Goal: Information Seeking & Learning: Learn about a topic

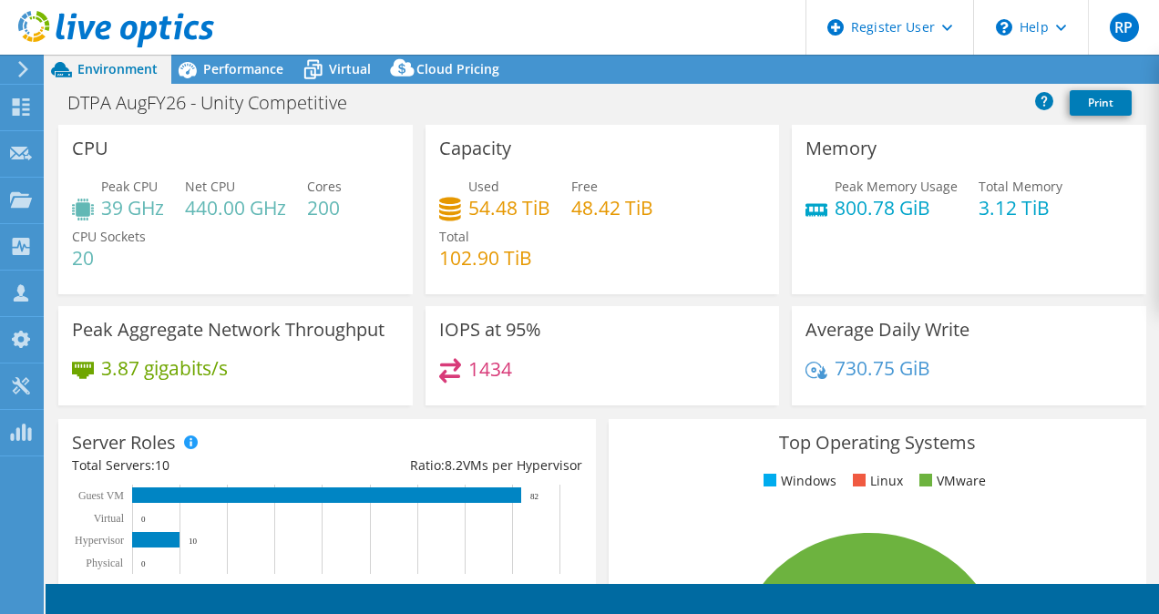
select select "USD"
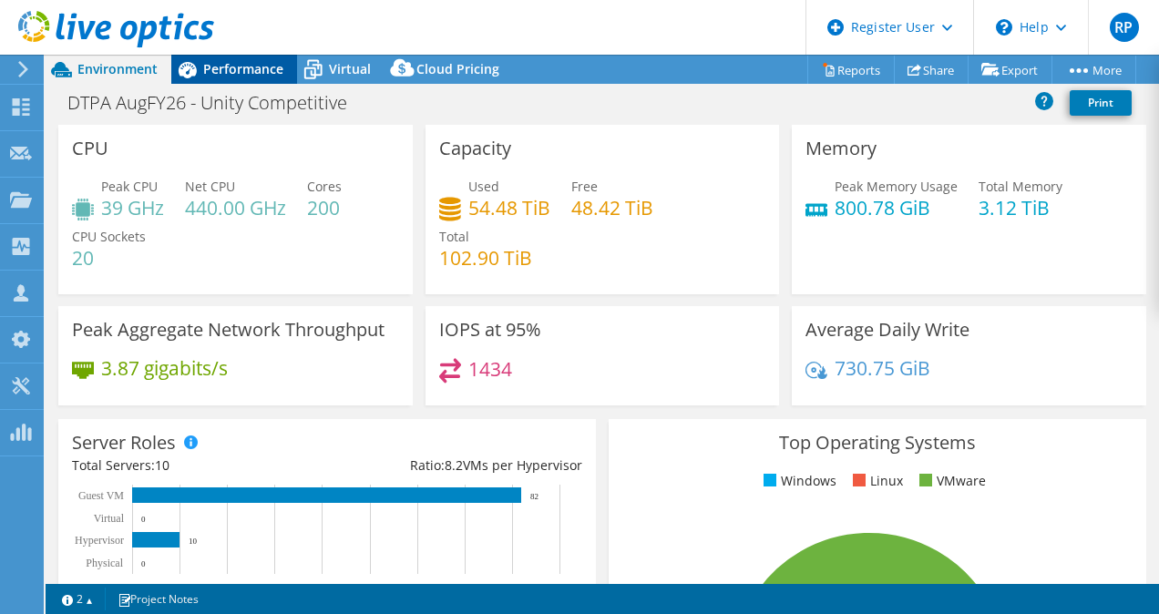
click at [227, 65] on span "Performance" at bounding box center [243, 68] width 80 height 17
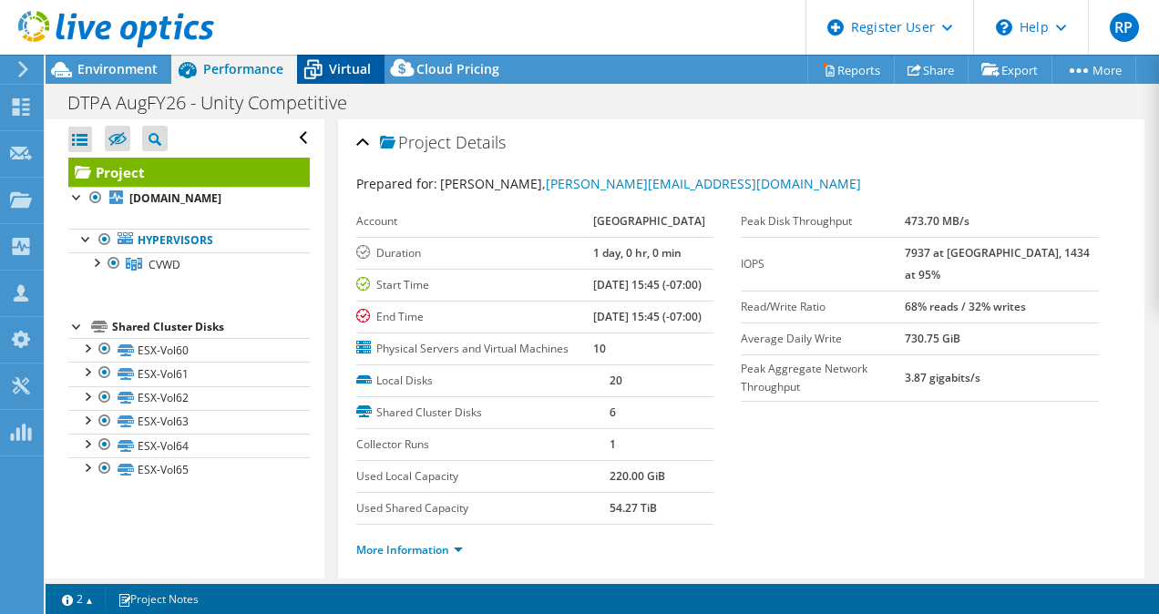
click at [339, 75] on span "Virtual" at bounding box center [350, 68] width 42 height 17
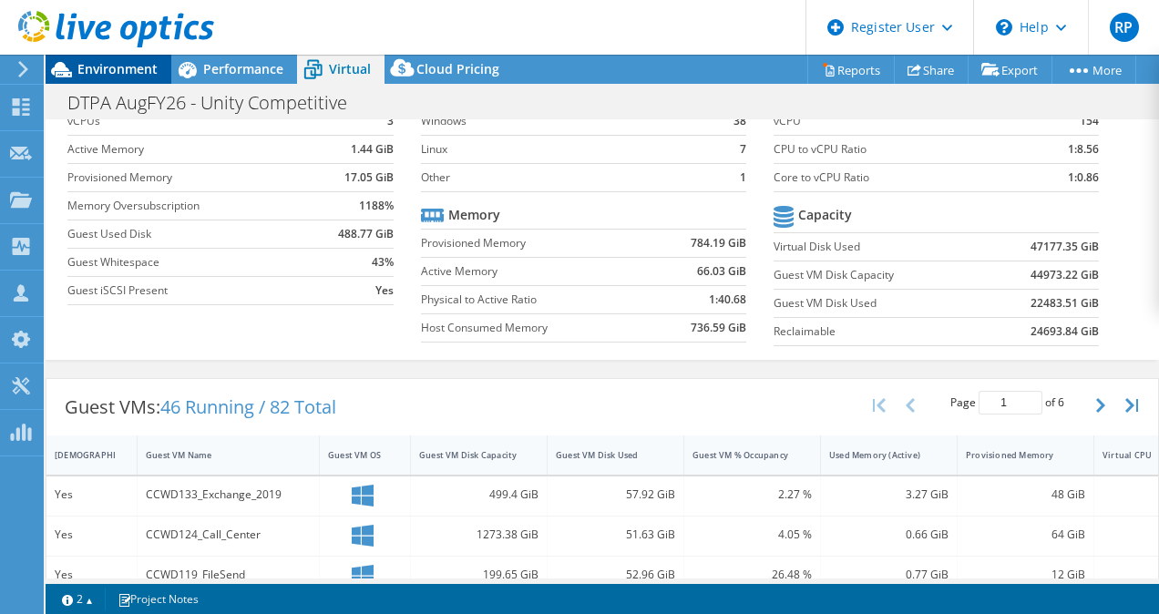
scroll to position [103, 0]
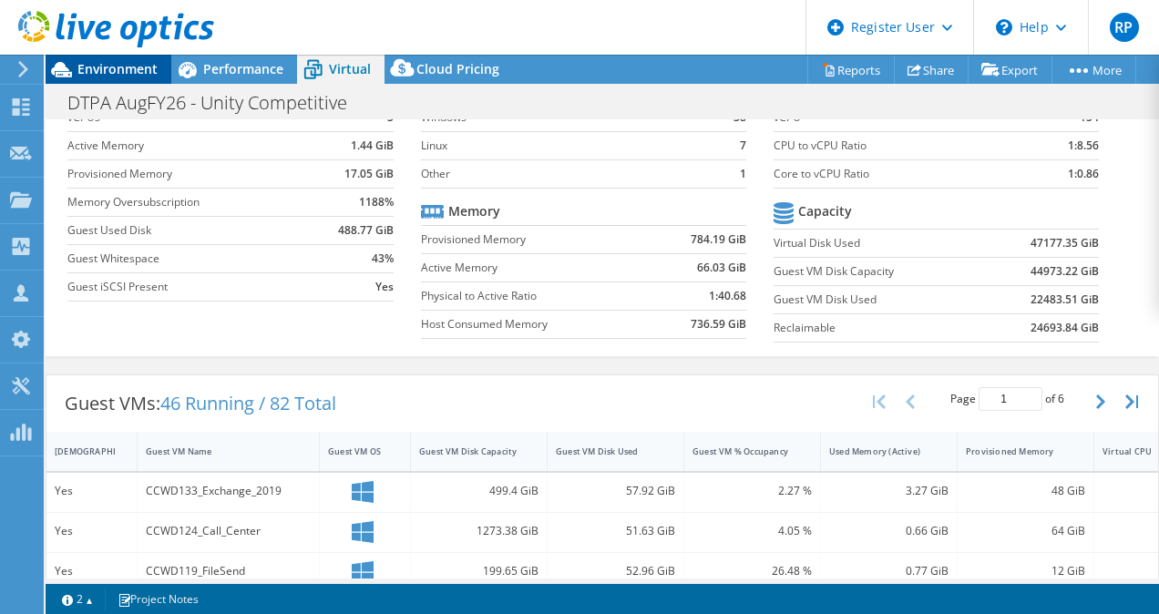
click at [102, 73] on span "Environment" at bounding box center [117, 68] width 80 height 17
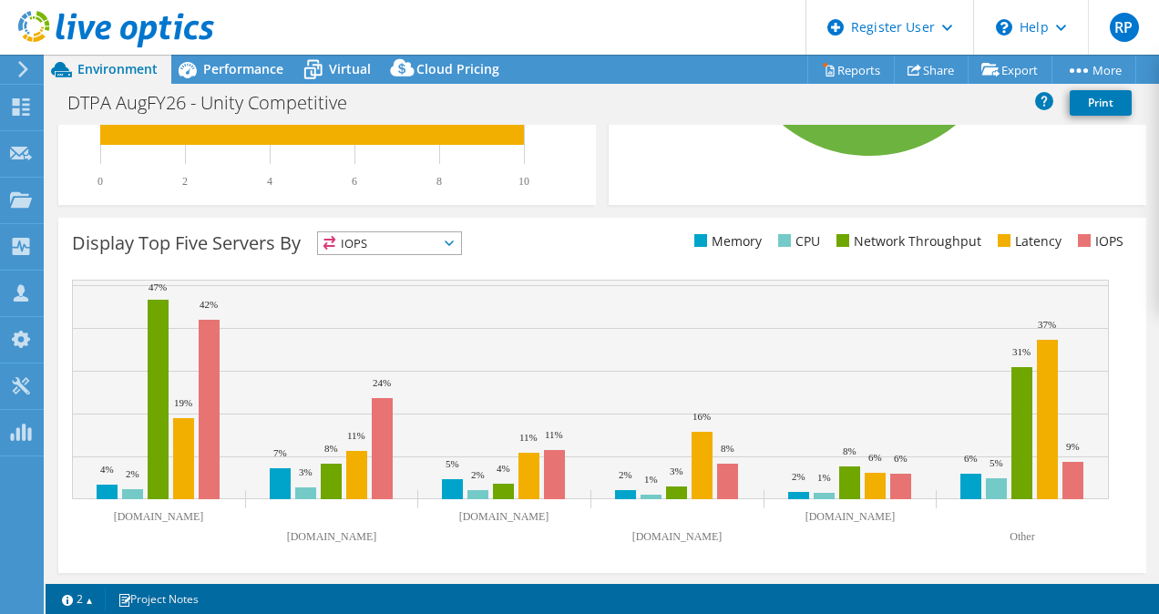
scroll to position [0, 0]
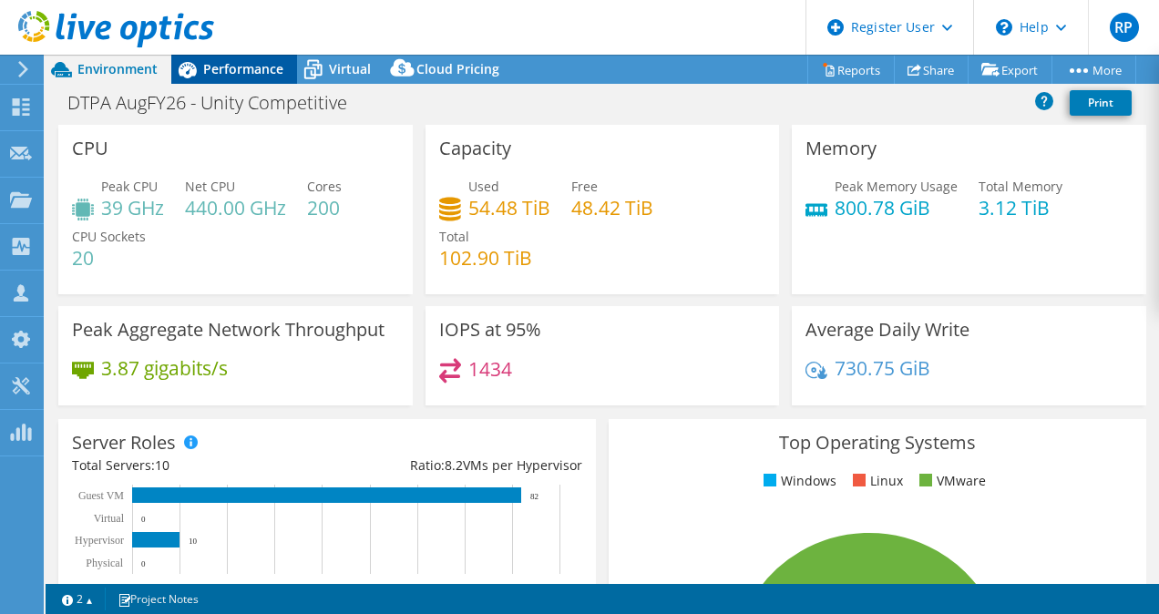
click at [219, 82] on div "Performance" at bounding box center [234, 69] width 126 height 29
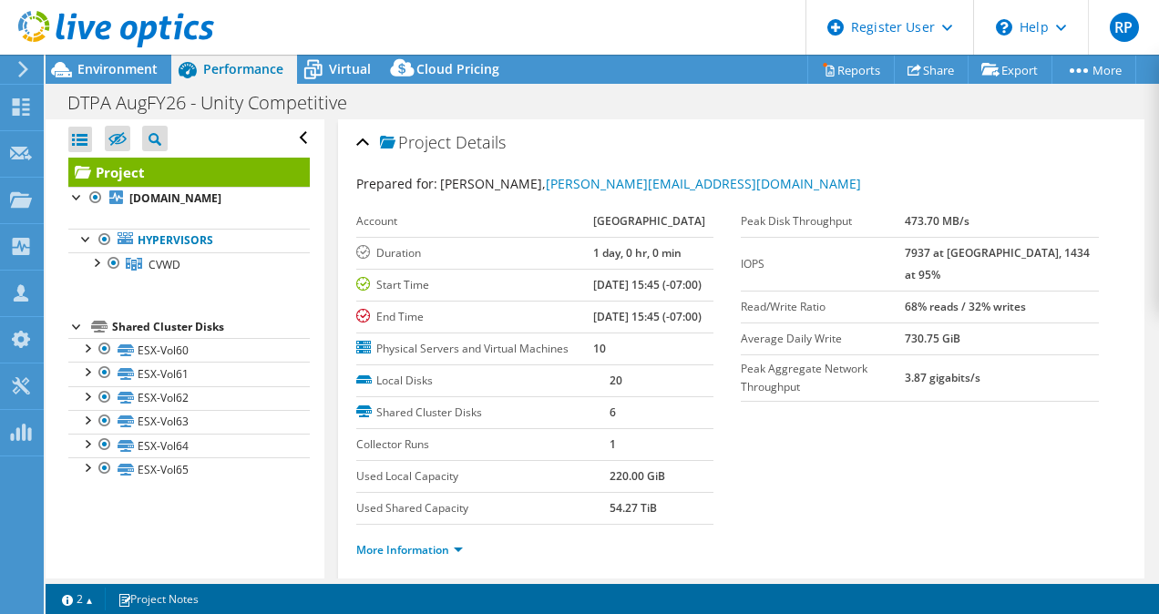
click at [352, 137] on div "Project Details Prepared for: [PERSON_NAME], [PERSON_NAME][EMAIL_ADDRESS][DOMAI…" at bounding box center [741, 349] width 807 height 461
click at [363, 146] on div "Project Details" at bounding box center [741, 143] width 771 height 39
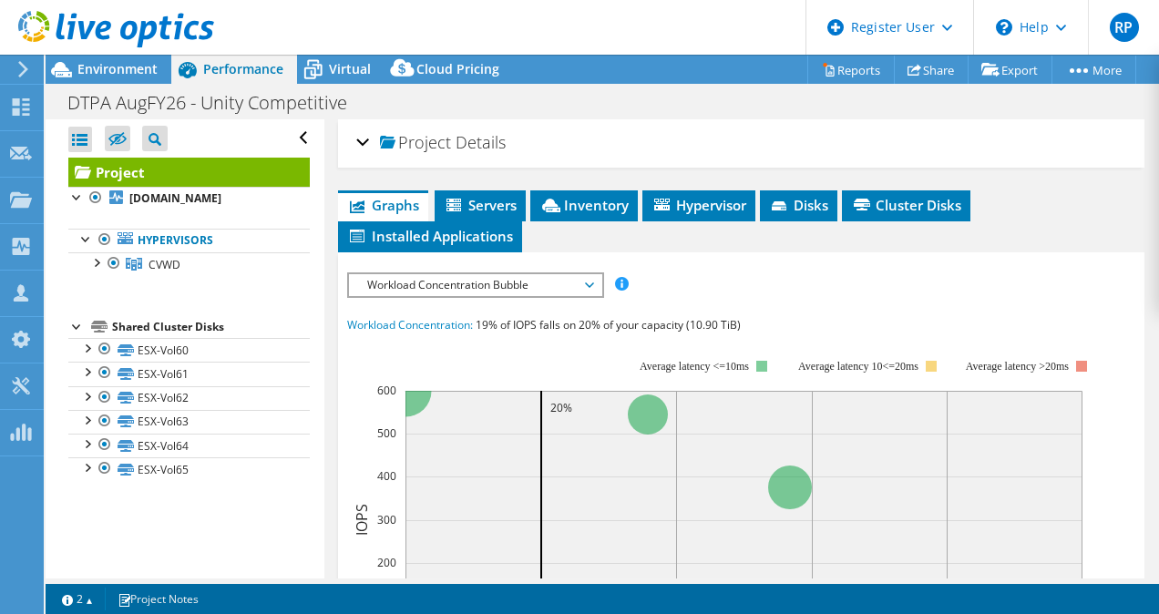
click at [421, 284] on span "Workload Concentration Bubble" at bounding box center [475, 285] width 234 height 22
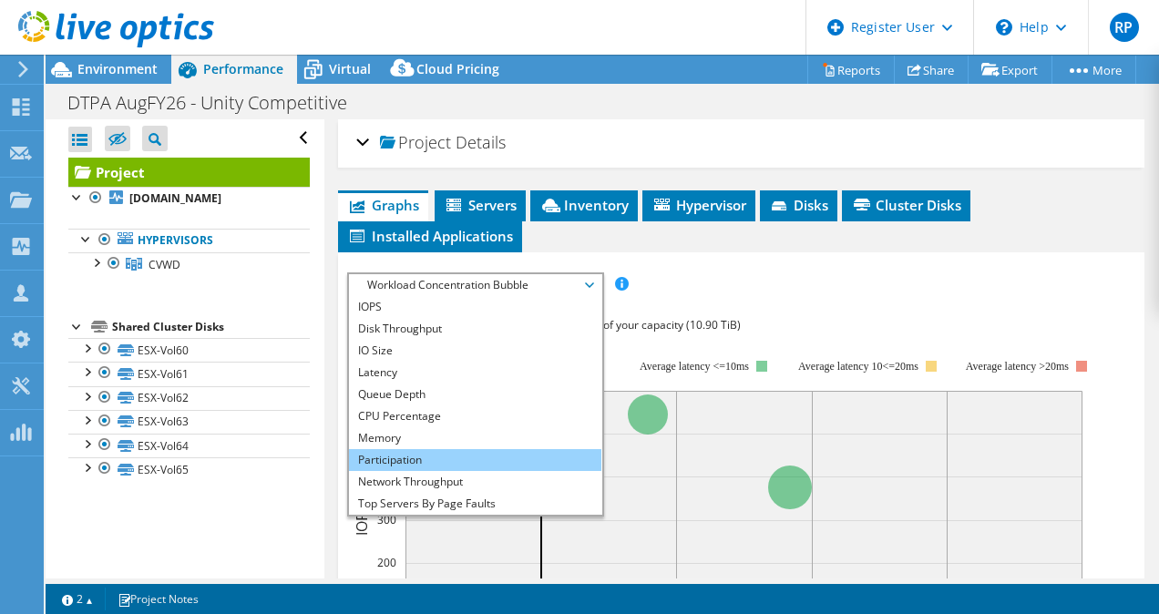
scroll to position [66, 0]
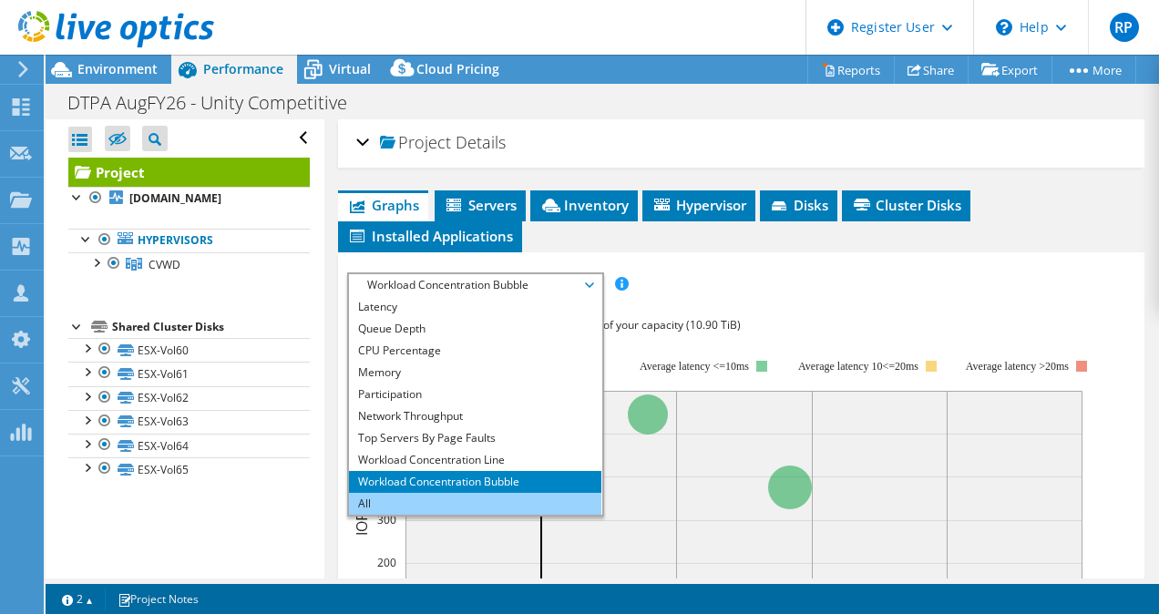
click at [406, 493] on li "All" at bounding box center [475, 504] width 252 height 22
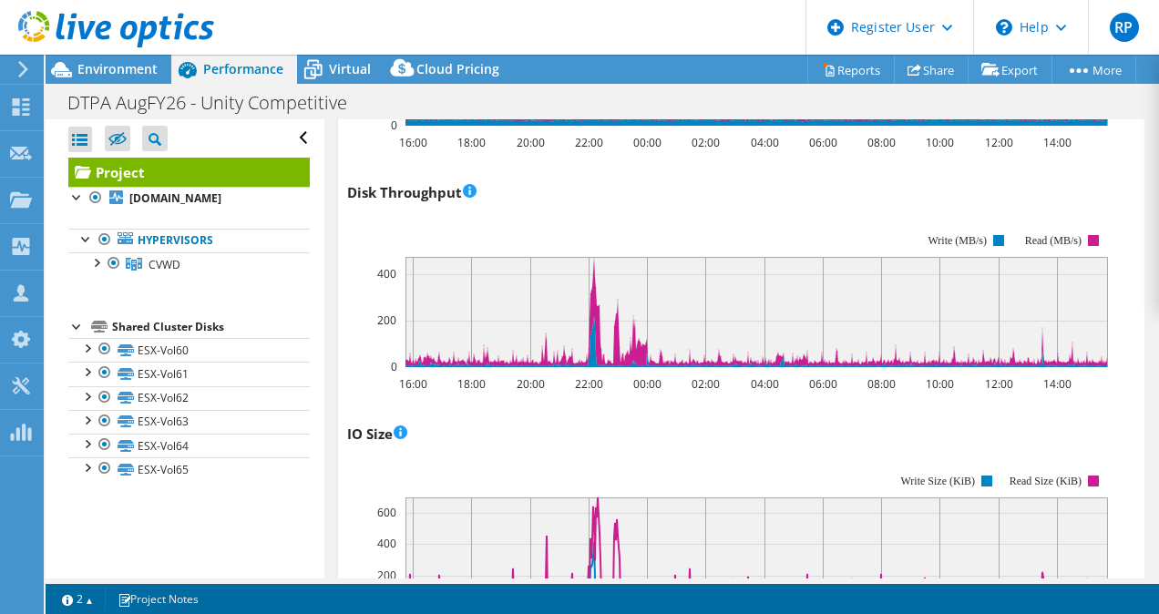
scroll to position [0, 0]
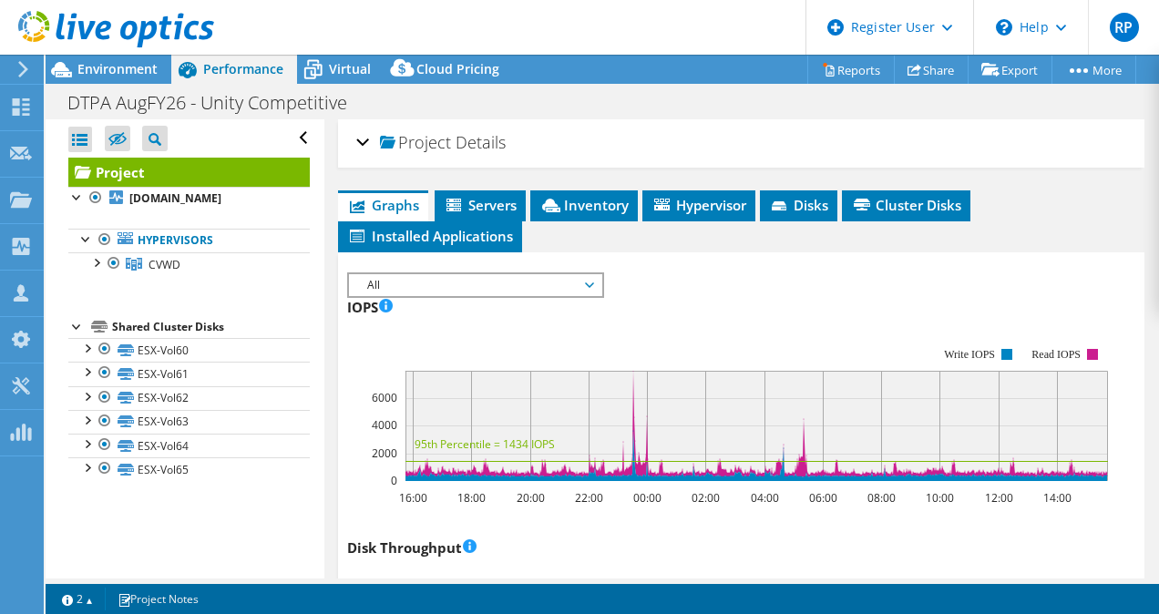
click at [427, 274] on span "All" at bounding box center [475, 285] width 234 height 22
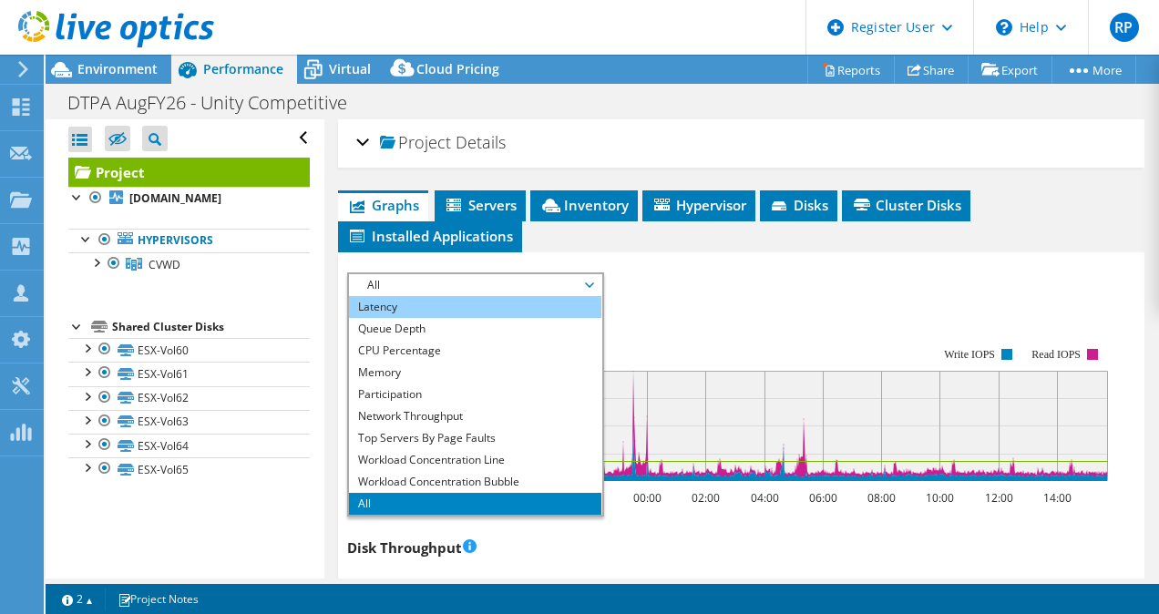
click at [397, 306] on li "Latency" at bounding box center [475, 307] width 252 height 22
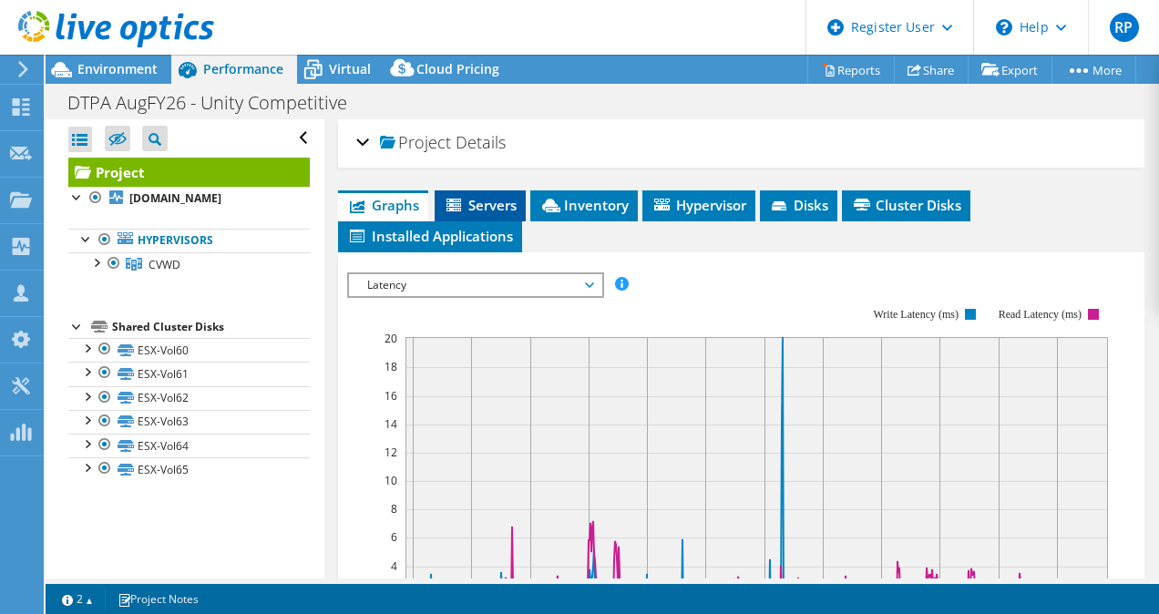
click at [486, 196] on span "Servers" at bounding box center [480, 205] width 73 height 18
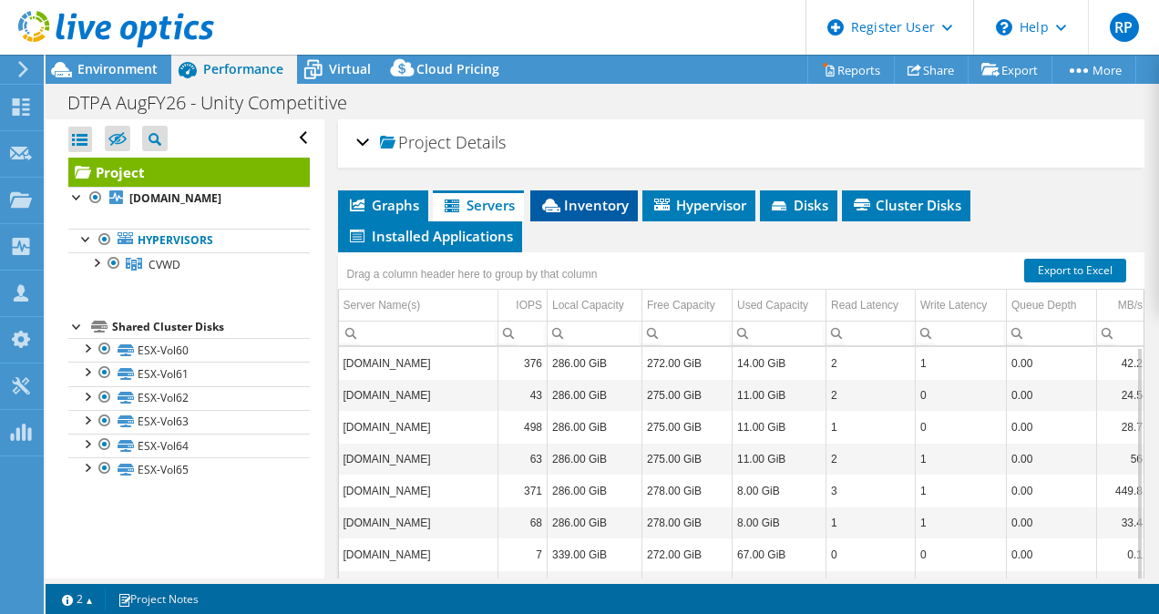
click at [618, 204] on span "Inventory" at bounding box center [583, 205] width 89 height 18
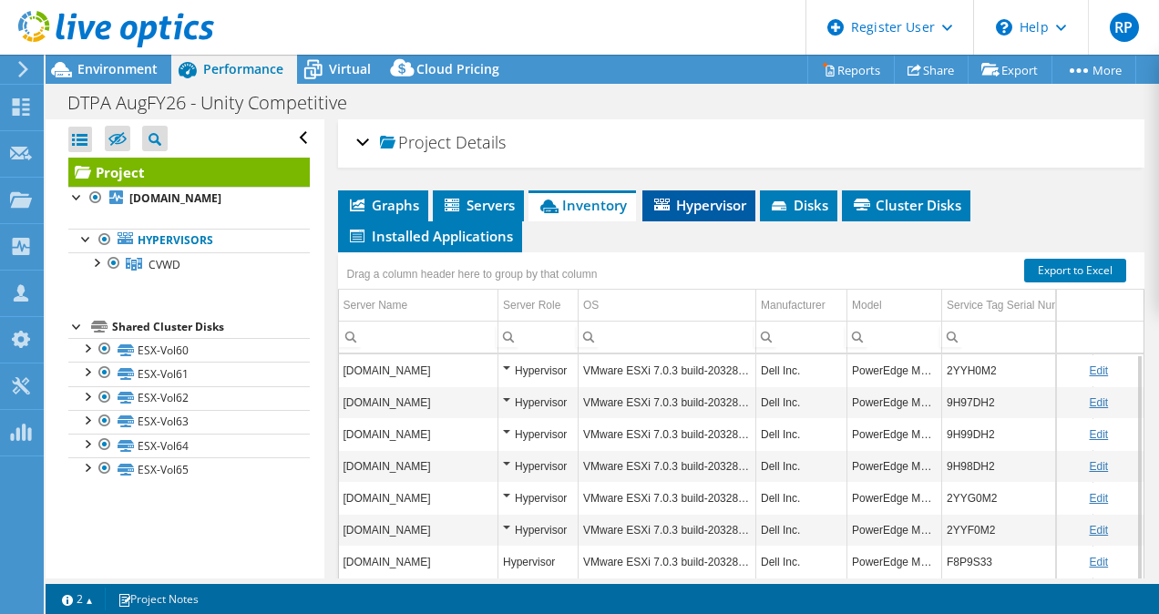
click at [703, 217] on li "Hypervisor" at bounding box center [698, 205] width 113 height 31
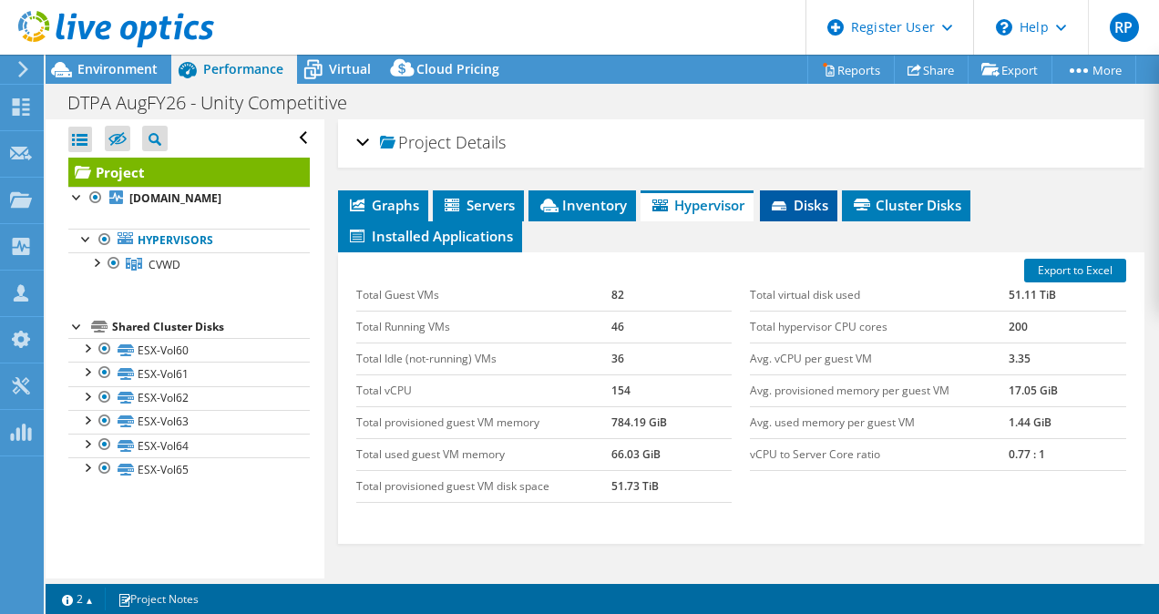
click at [819, 210] on span "Disks" at bounding box center [798, 205] width 59 height 18
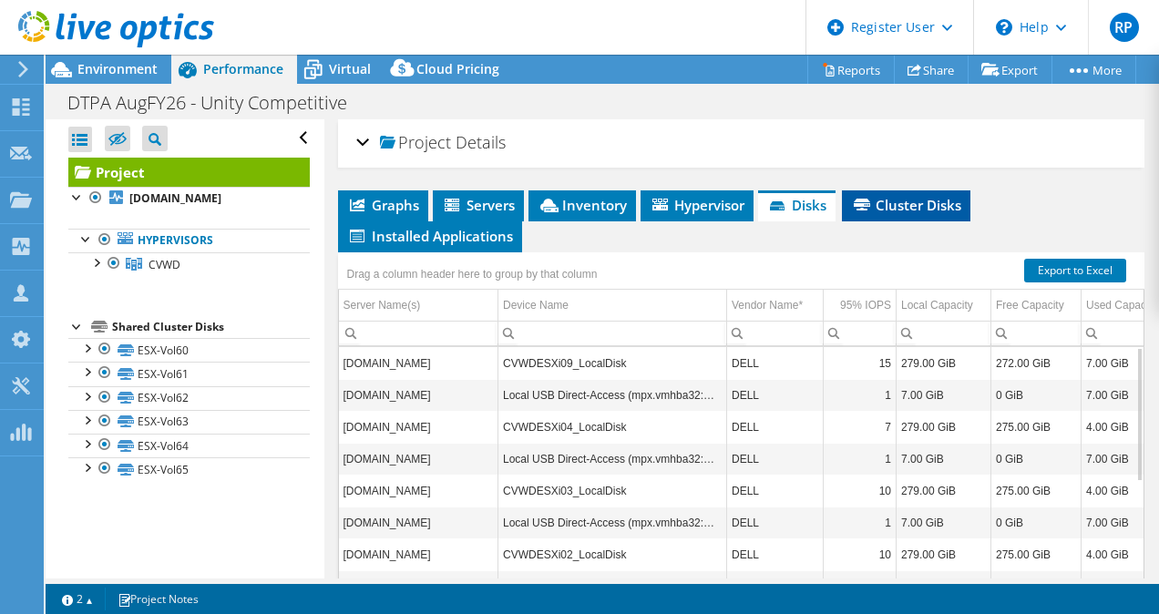
click at [929, 210] on span "Cluster Disks" at bounding box center [906, 205] width 110 height 18
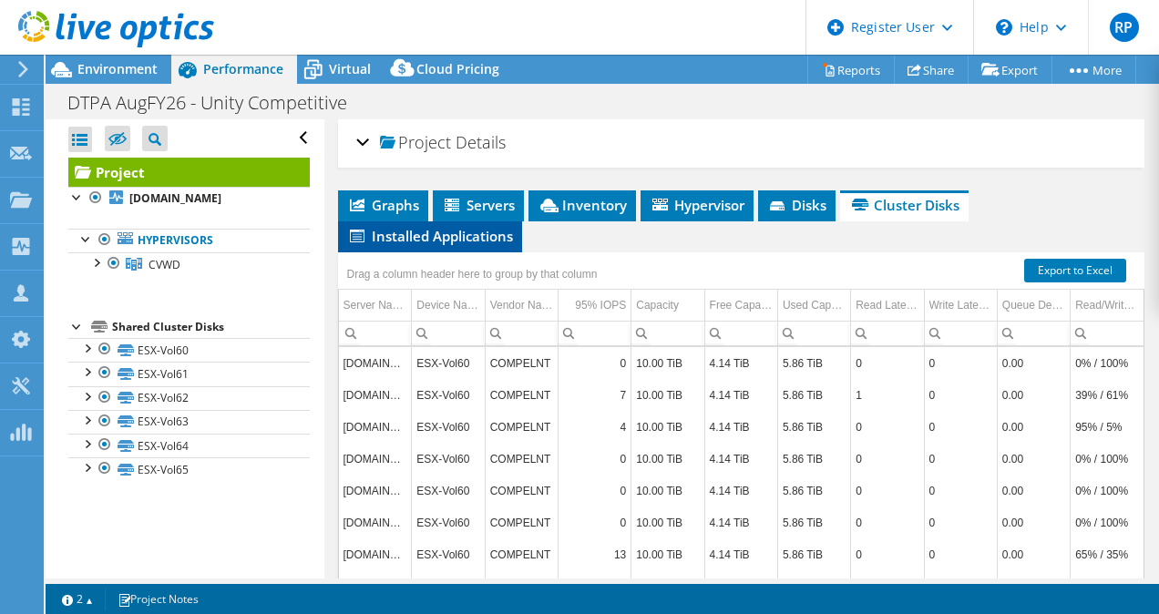
click at [494, 241] on span "Installed Applications" at bounding box center [430, 236] width 166 height 18
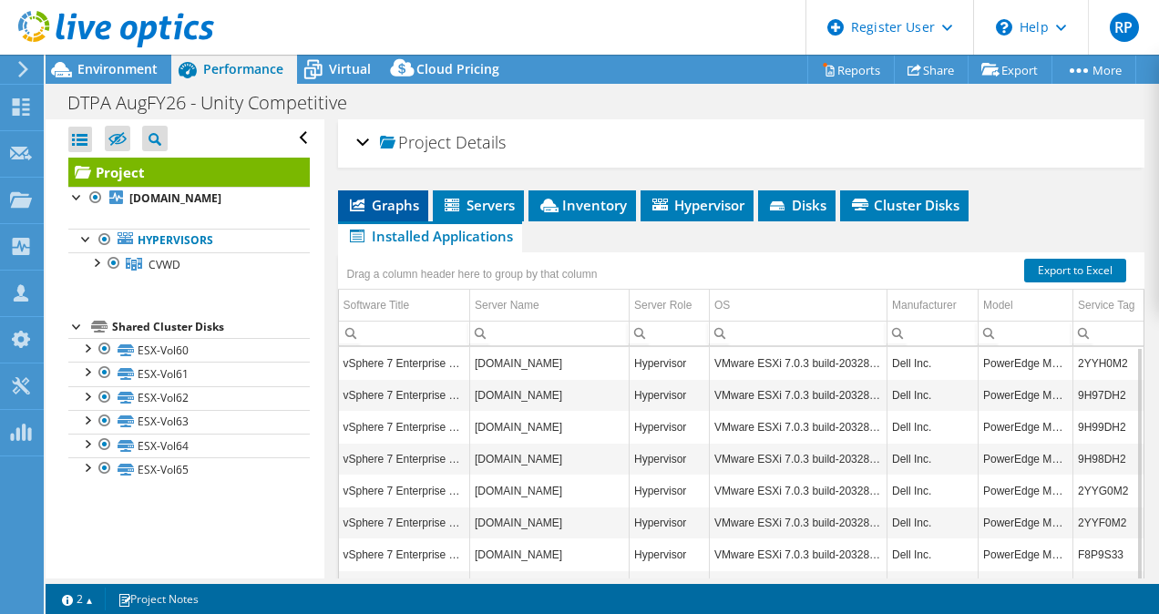
click at [389, 207] on span "Graphs" at bounding box center [383, 205] width 72 height 18
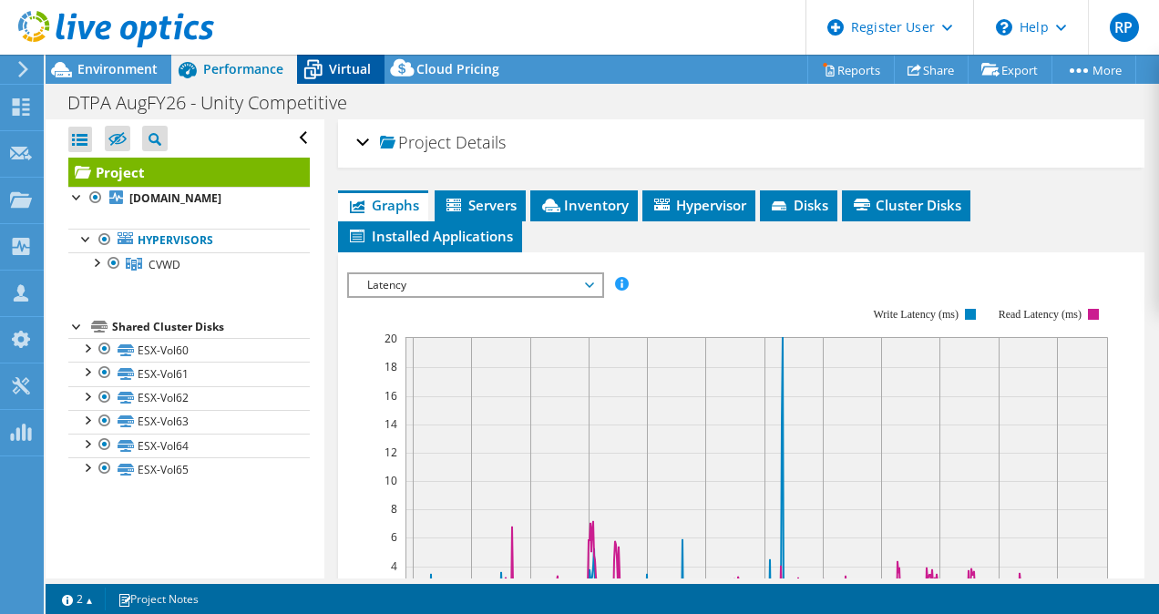
click at [323, 75] on icon at bounding box center [313, 70] width 32 height 32
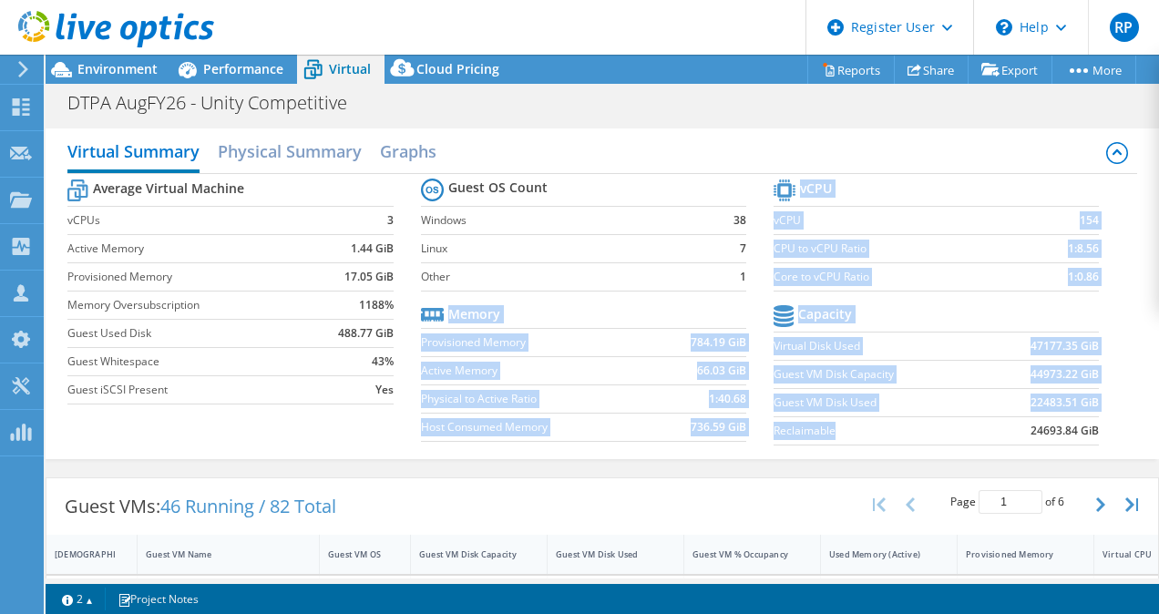
drag, startPoint x: 762, startPoint y: 315, endPoint x: 844, endPoint y: 436, distance: 145.6
click at [844, 436] on div "Average Virtual Machine vCPUs 3 Active Memory 1.44 GiB Provisioned Memory 17.05…" at bounding box center [601, 314] width 1069 height 281
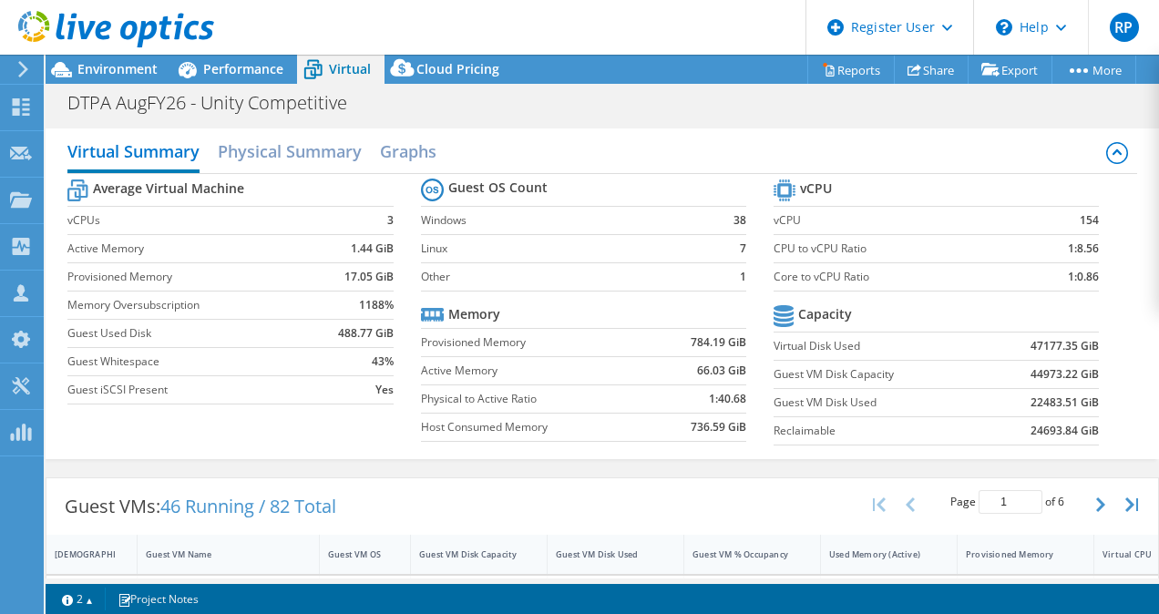
drag, startPoint x: 844, startPoint y: 436, endPoint x: 799, endPoint y: 467, distance: 54.3
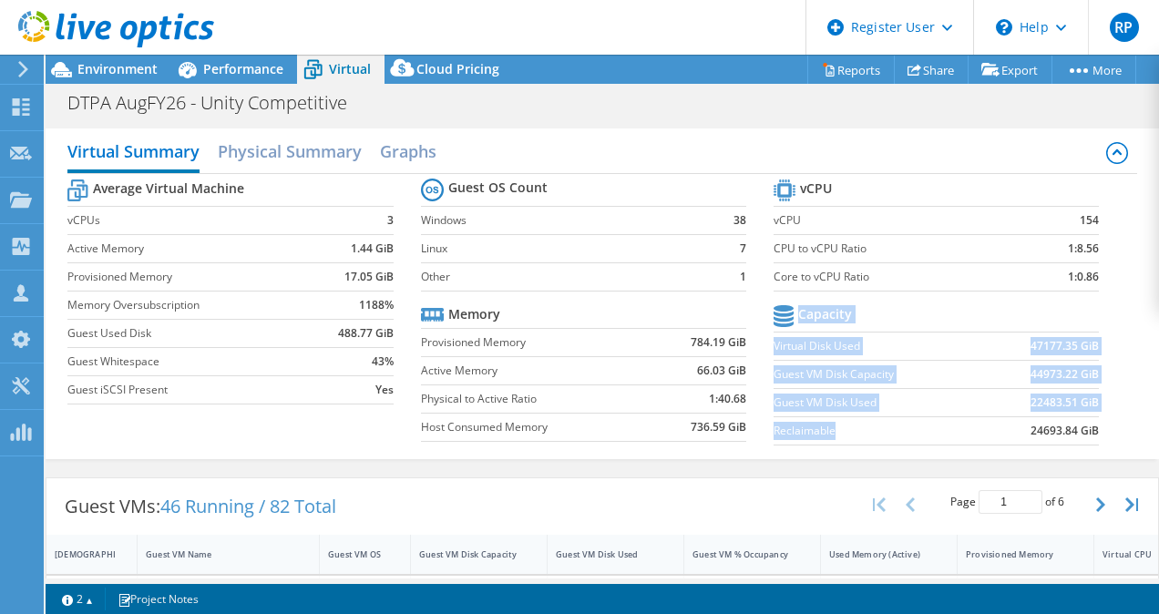
drag, startPoint x: 792, startPoint y: 313, endPoint x: 846, endPoint y: 438, distance: 135.9
click at [846, 438] on tbody "Capacity Virtual Disk Used 47177.35 GiB Guest VM Disk Capacity 44973.22 GiB Gue…" at bounding box center [936, 373] width 325 height 145
copy tbody "Capacity Virtual Disk Used 47177.35 GiB Guest VM Disk Capacity 44973.22 GiB Gue…"
click at [827, 394] on label "Guest VM Disk Used" at bounding box center [880, 403] width 213 height 18
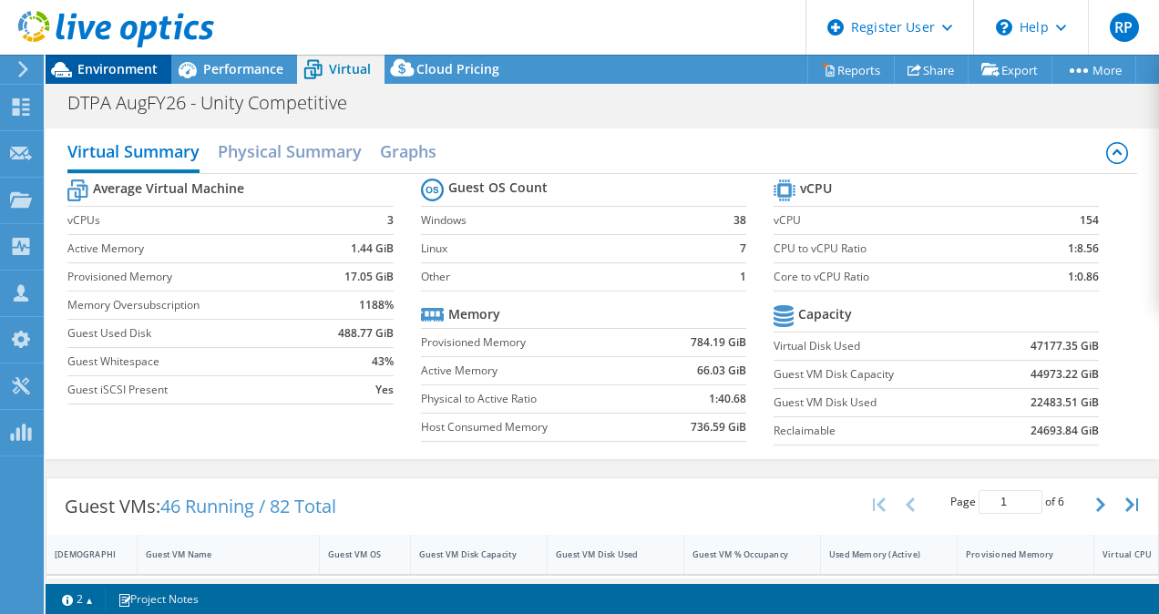
click at [84, 68] on span "Environment" at bounding box center [117, 68] width 80 height 17
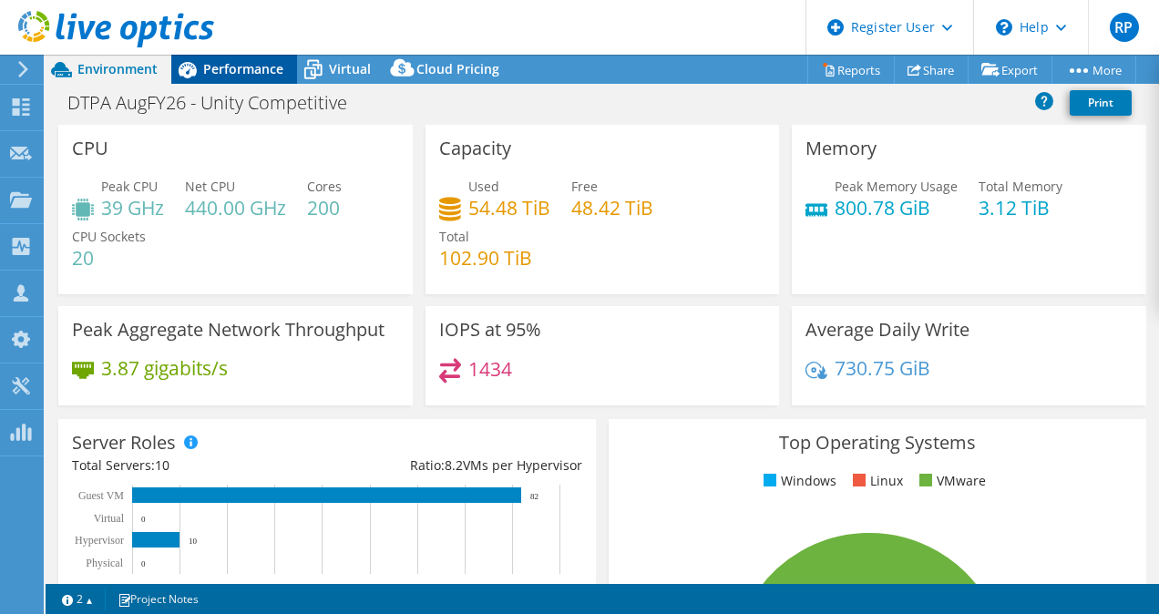
click at [243, 62] on span "Performance" at bounding box center [243, 68] width 80 height 17
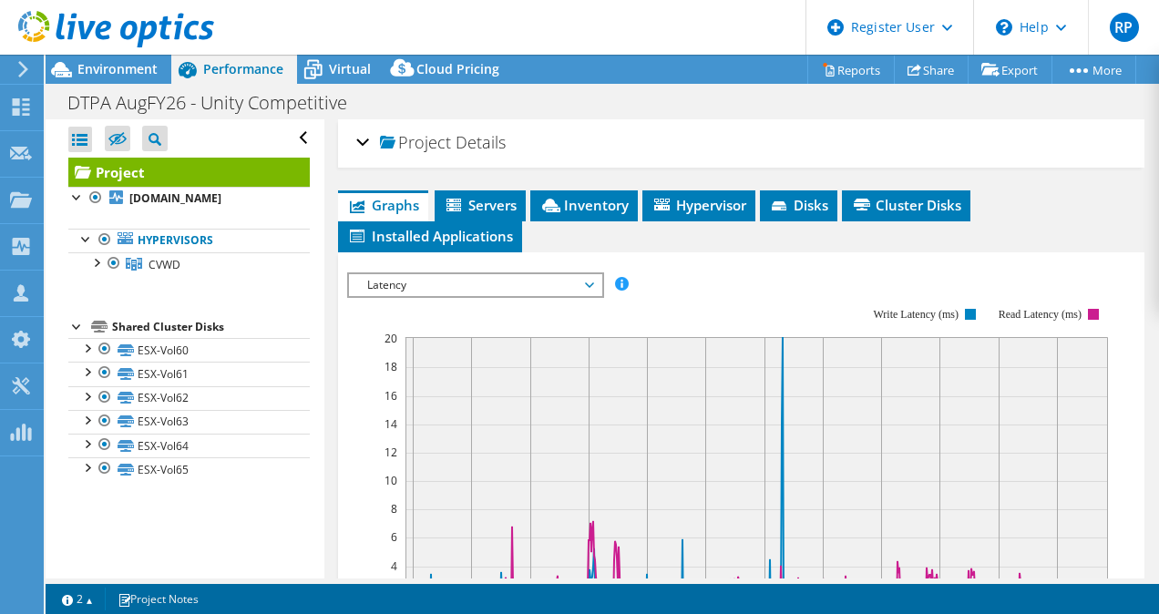
click at [412, 284] on span "Latency" at bounding box center [475, 285] width 234 height 22
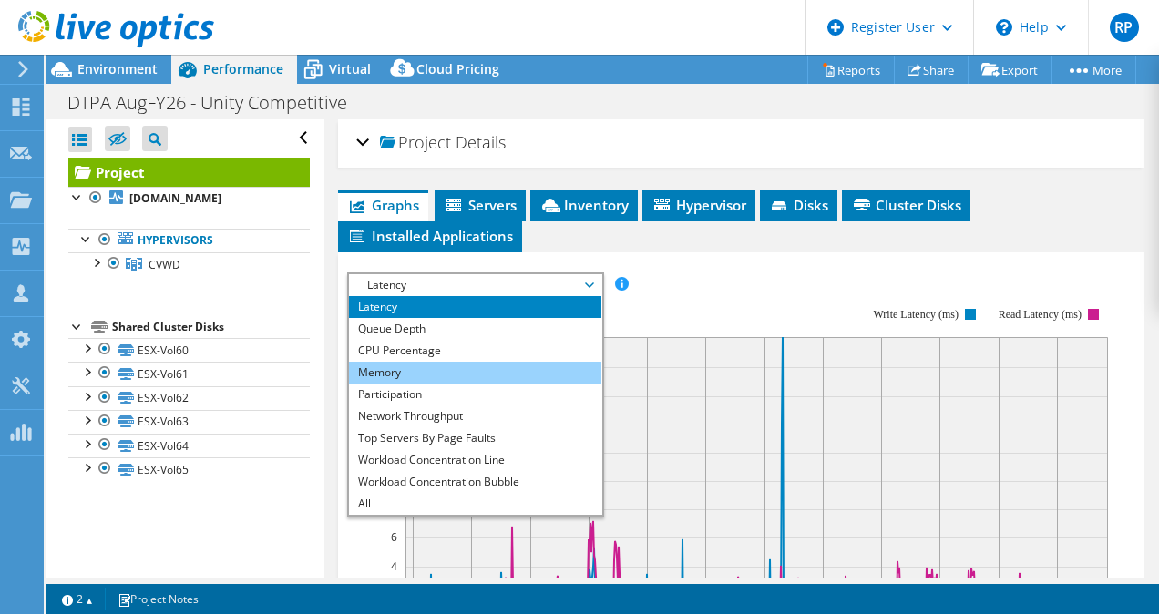
click at [435, 365] on li "Memory" at bounding box center [475, 373] width 252 height 22
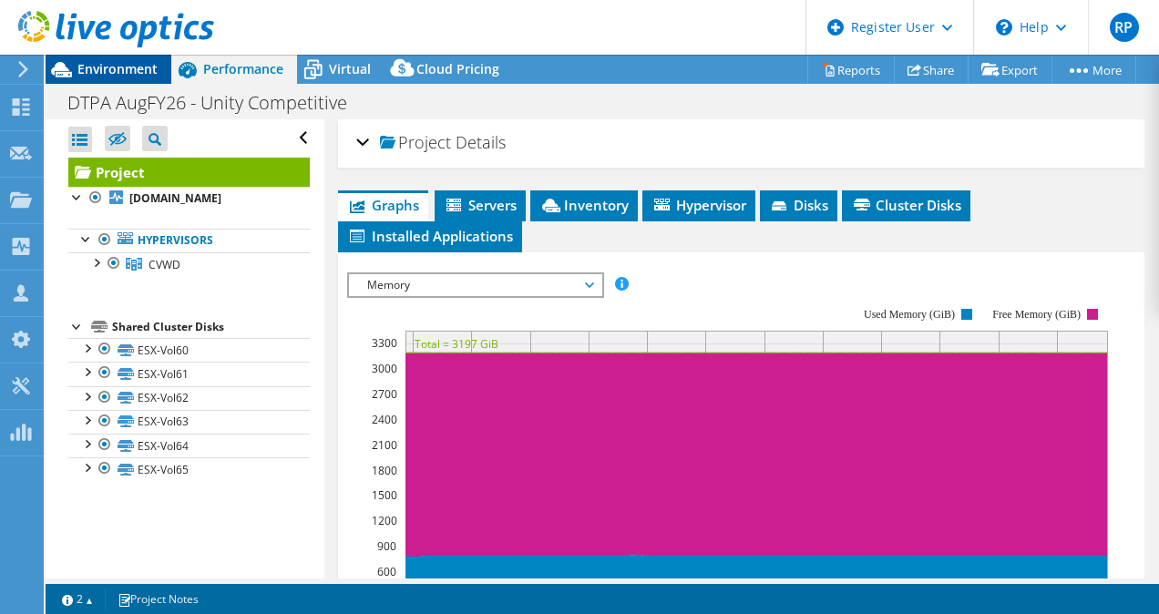
click at [124, 73] on span "Environment" at bounding box center [117, 68] width 80 height 17
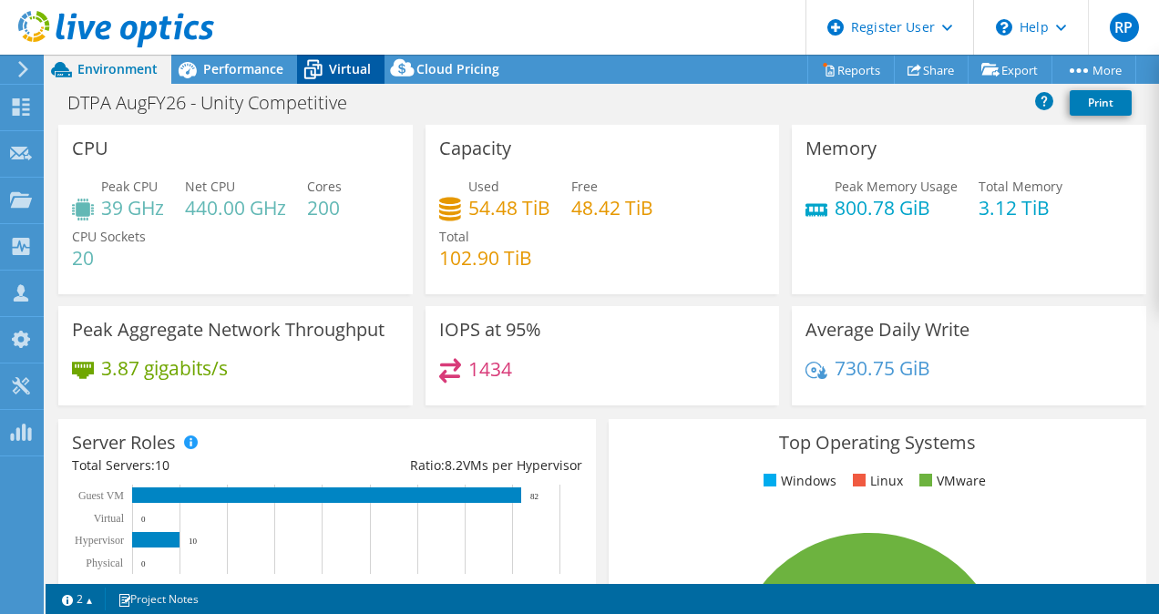
click at [313, 67] on icon at bounding box center [313, 71] width 18 height 15
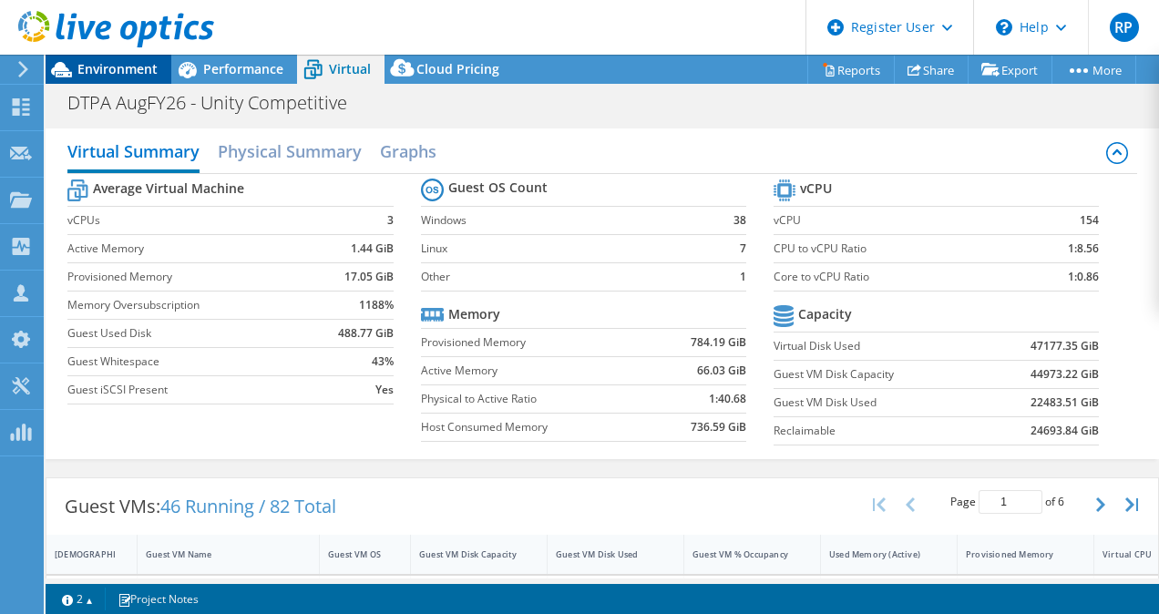
click at [130, 64] on span "Environment" at bounding box center [117, 68] width 80 height 17
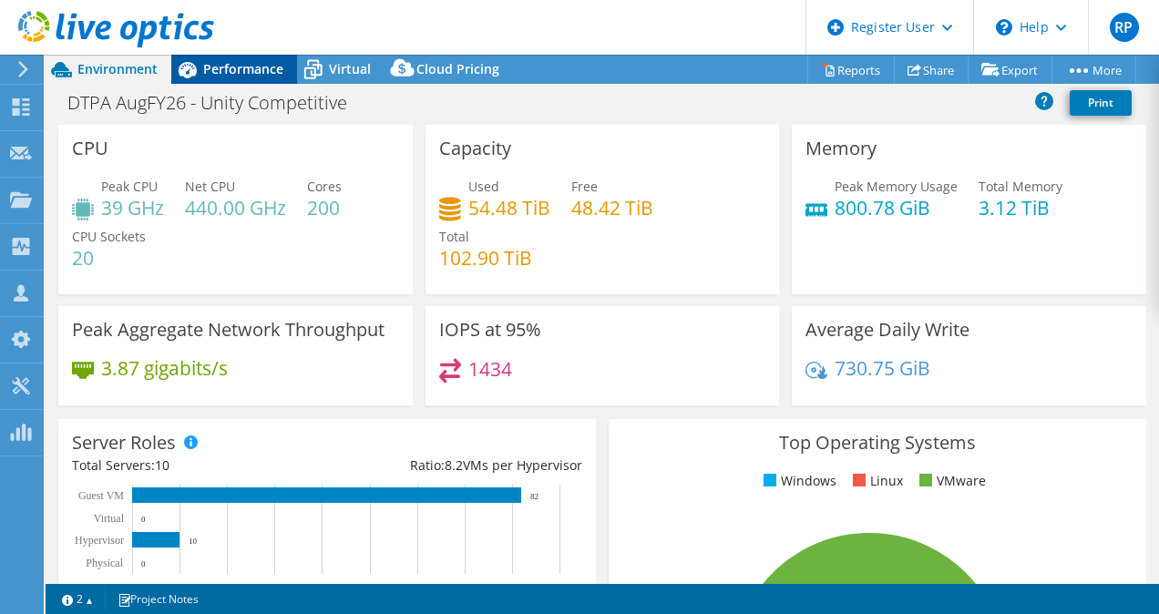
click at [248, 76] on span "Performance" at bounding box center [243, 68] width 80 height 17
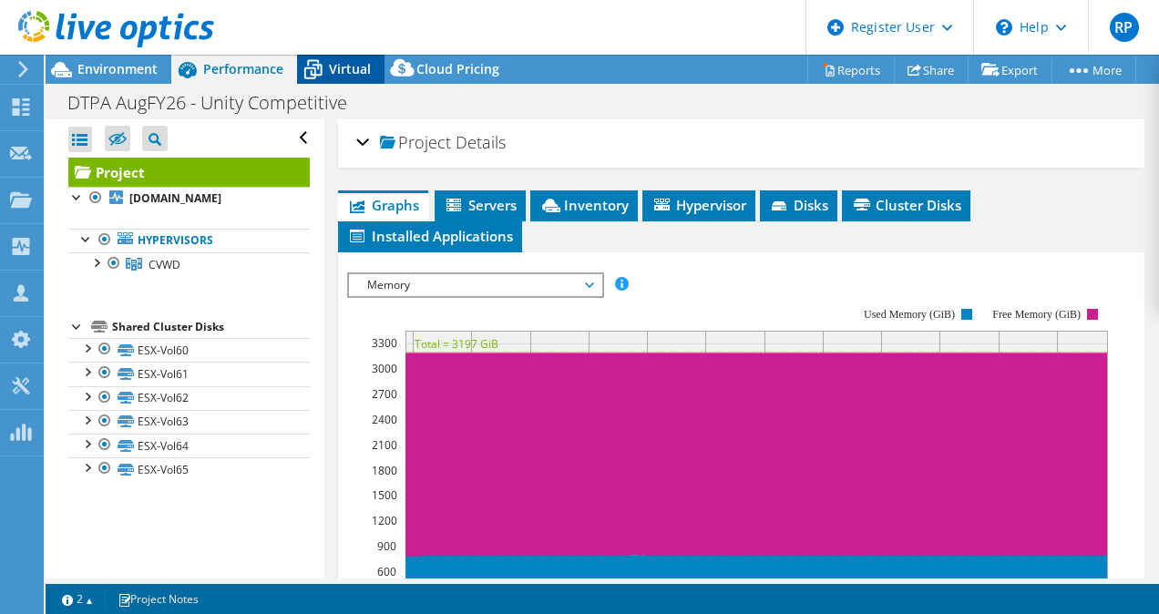
click at [316, 67] on icon at bounding box center [313, 70] width 32 height 32
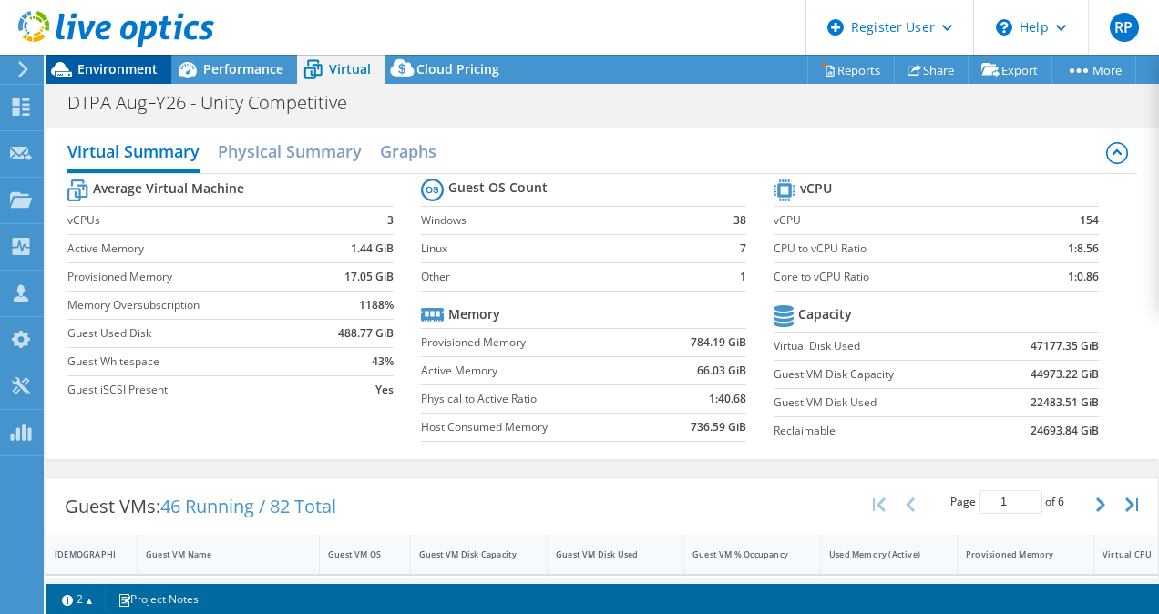
click at [142, 62] on span "Environment" at bounding box center [117, 68] width 80 height 17
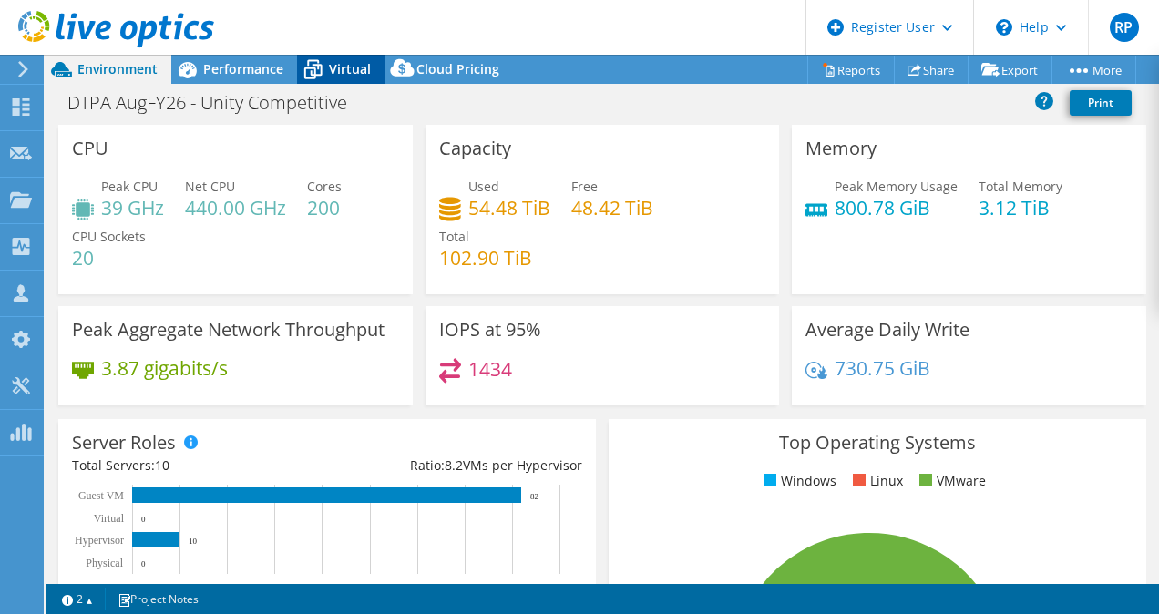
click at [313, 68] on icon at bounding box center [313, 71] width 18 height 15
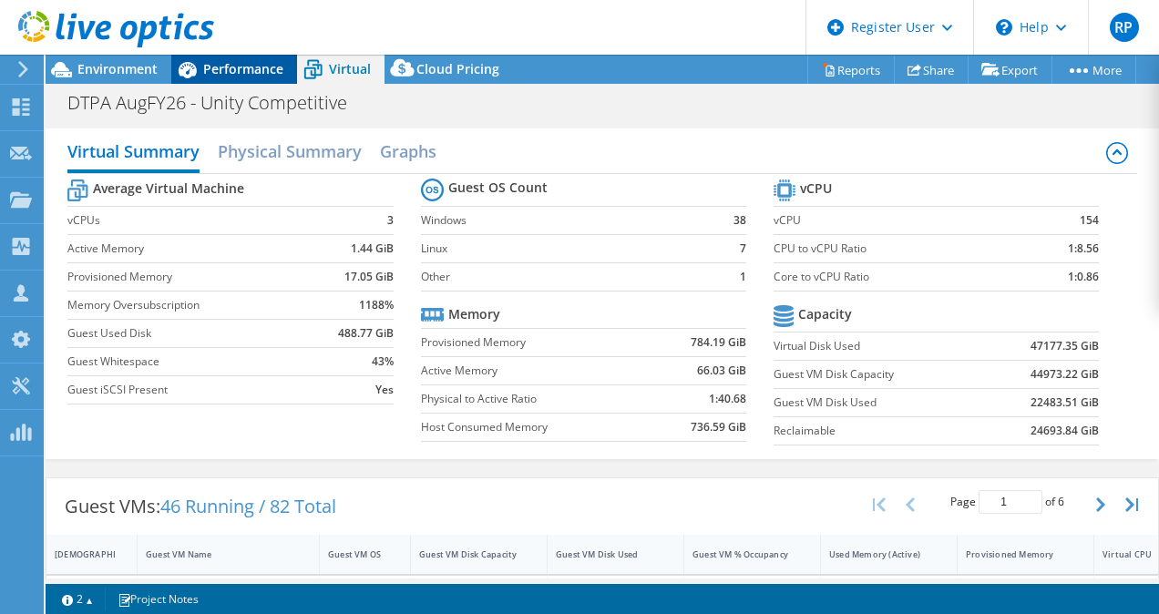
click at [228, 62] on span "Performance" at bounding box center [243, 68] width 80 height 17
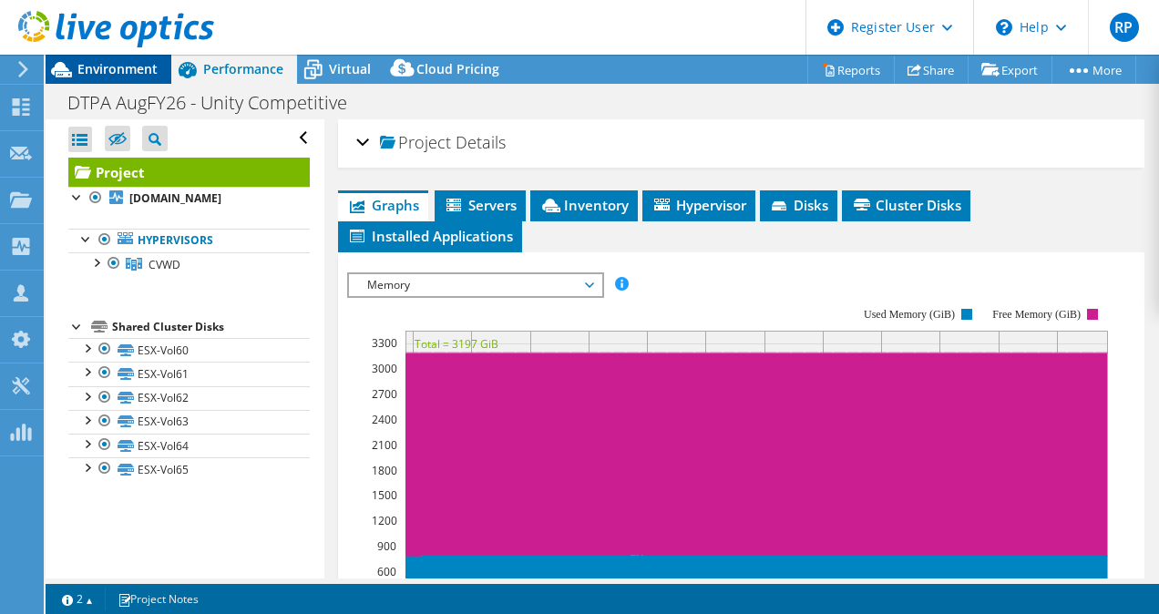
click at [139, 60] on span "Environment" at bounding box center [117, 68] width 80 height 17
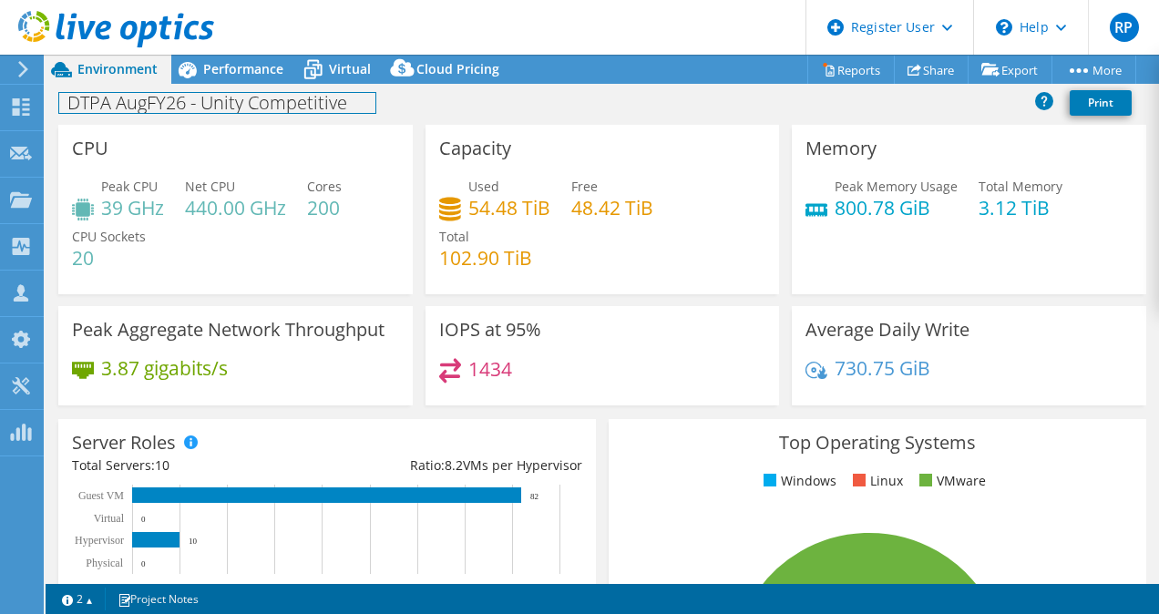
click at [248, 86] on div "DTPA AugFY26 - Unity Competitive Print" at bounding box center [602, 103] width 1113 height 34
click at [507, 96] on div "DTPA AugFY26 - Unity Competitive Print" at bounding box center [602, 103] width 1113 height 34
click at [426, 93] on link at bounding box center [428, 101] width 26 height 23
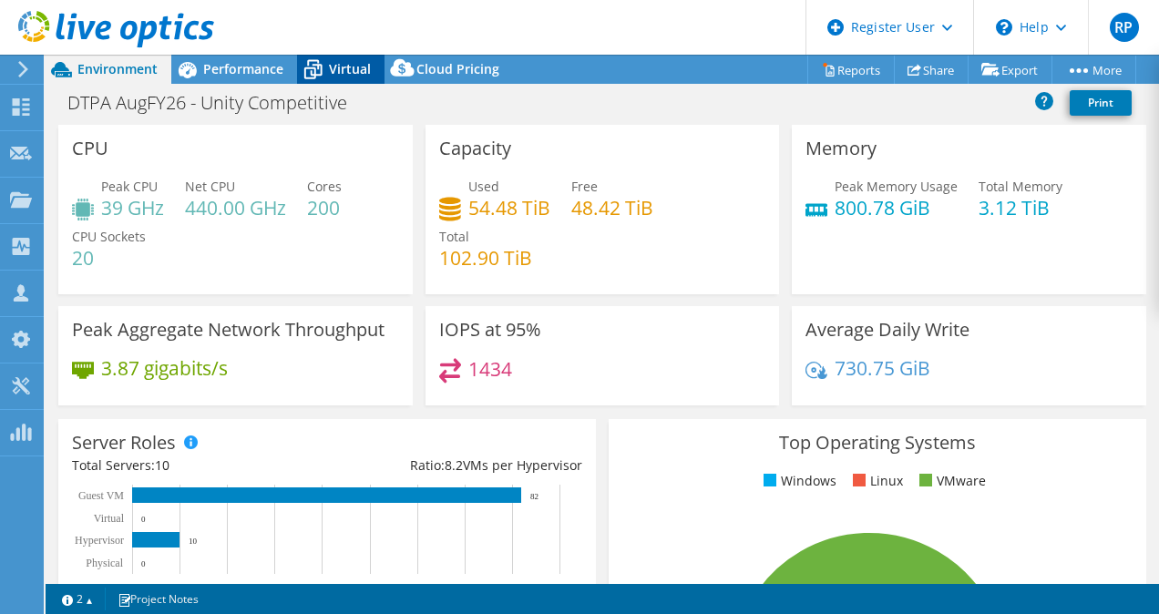
click at [372, 74] on div "Virtual" at bounding box center [340, 69] width 87 height 29
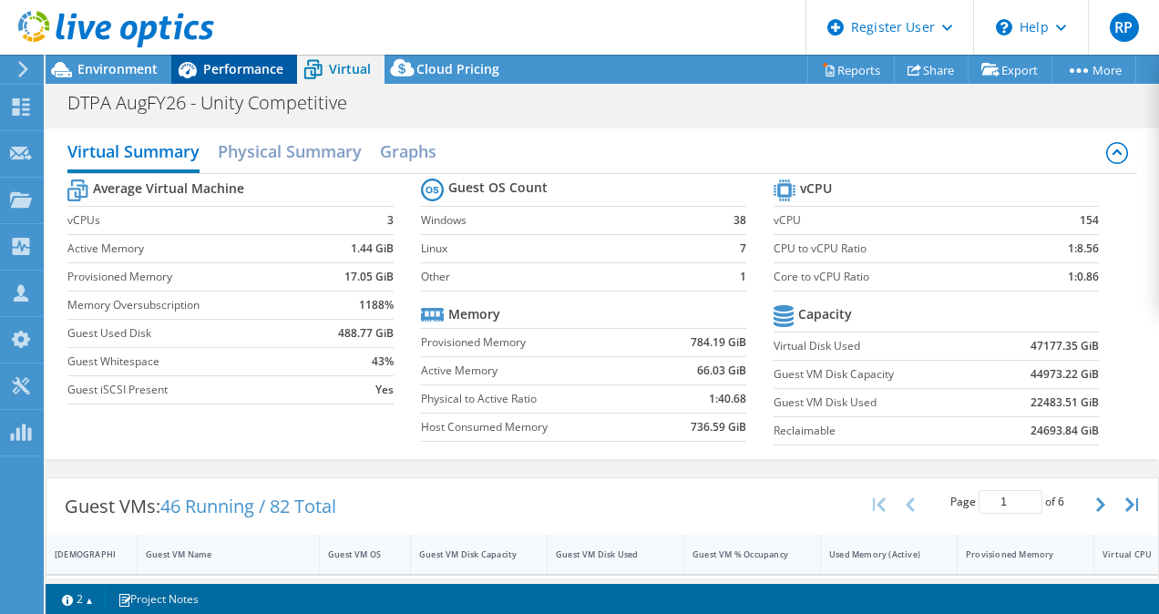
click at [230, 71] on span "Performance" at bounding box center [243, 68] width 80 height 17
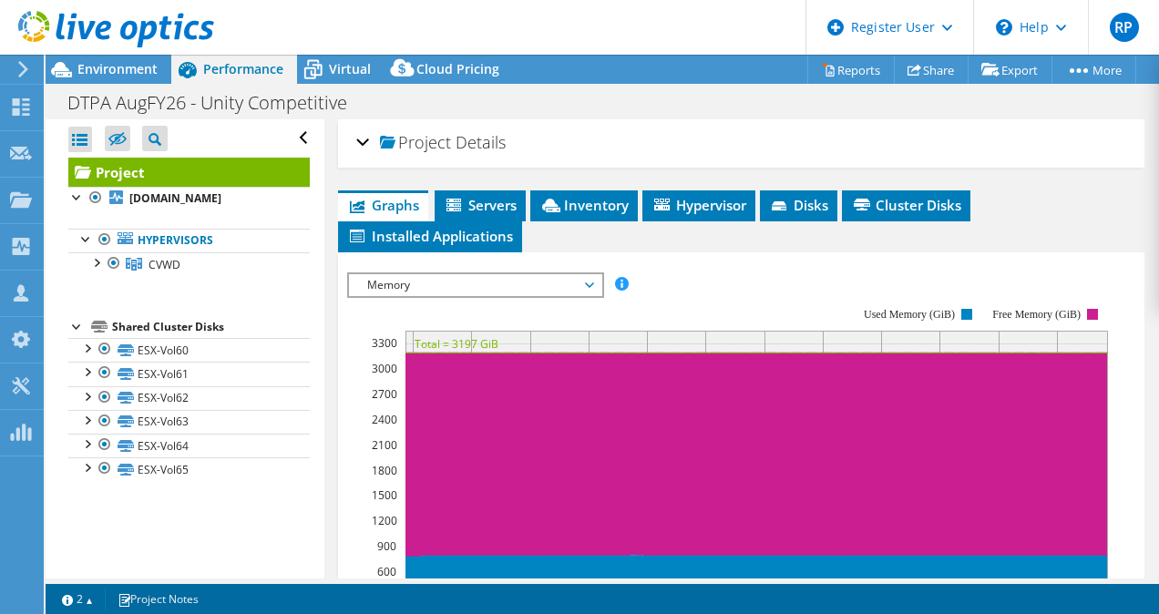
click at [109, 54] on div at bounding box center [107, 30] width 214 height 61
click at [108, 59] on div at bounding box center [107, 30] width 214 height 61
click at [108, 64] on span "Environment" at bounding box center [117, 68] width 80 height 17
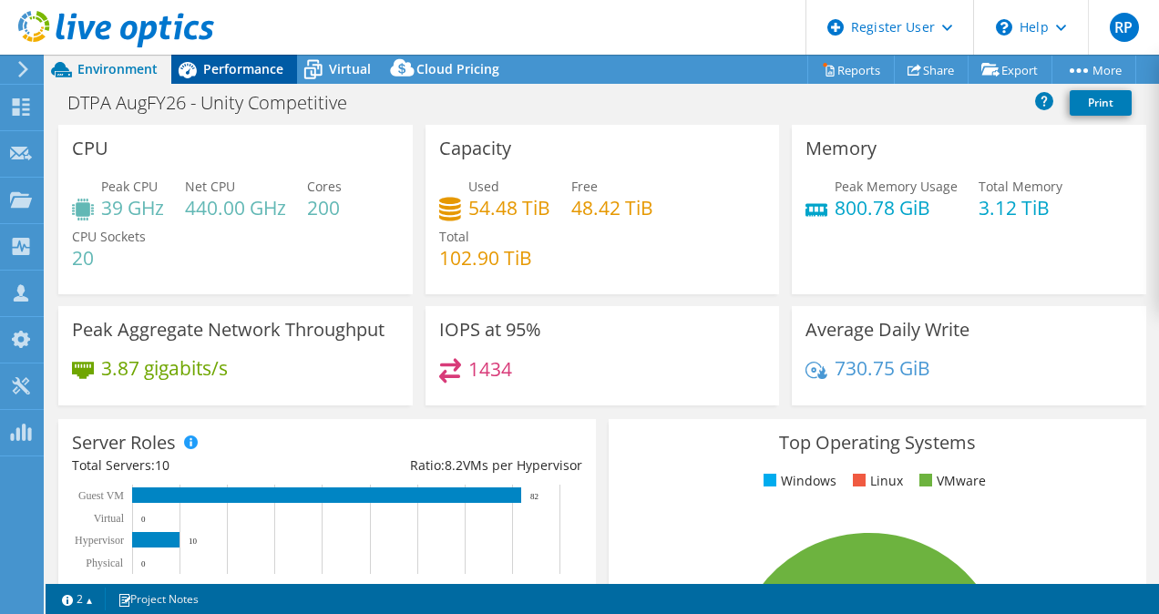
click at [250, 79] on div "Performance" at bounding box center [234, 69] width 126 height 29
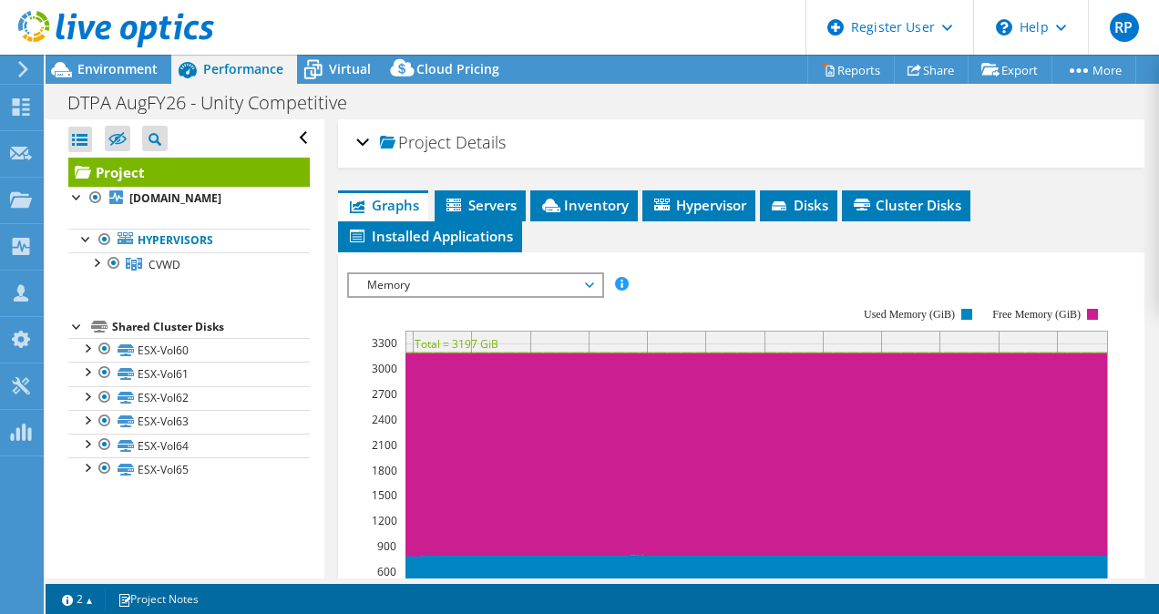
click at [452, 275] on span "Memory" at bounding box center [475, 285] width 234 height 22
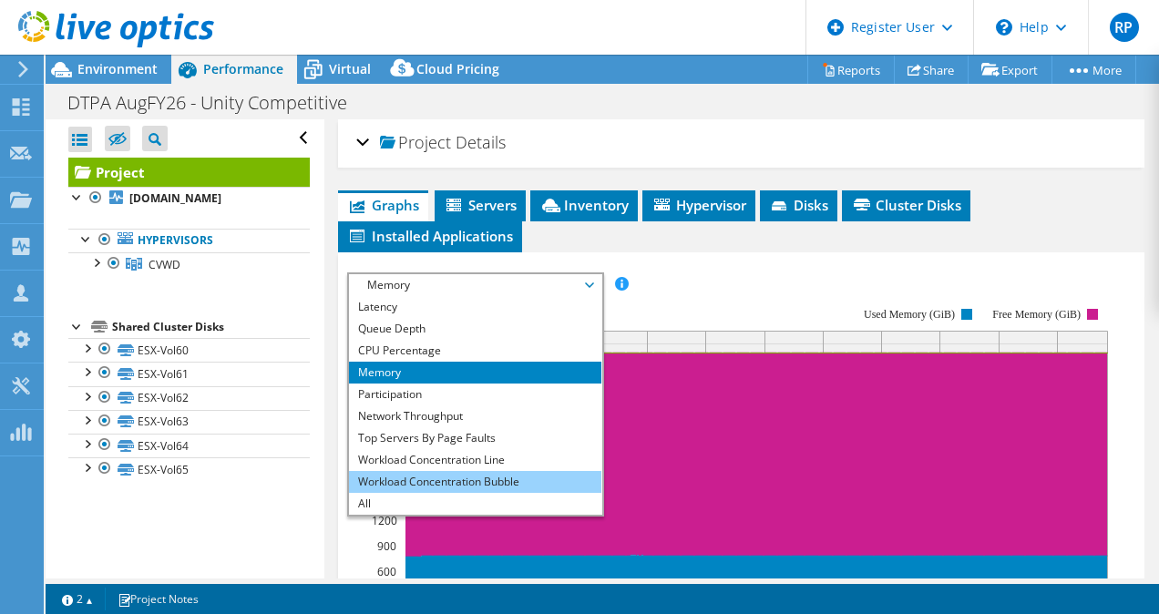
click at [421, 478] on li "Workload Concentration Bubble" at bounding box center [475, 482] width 252 height 22
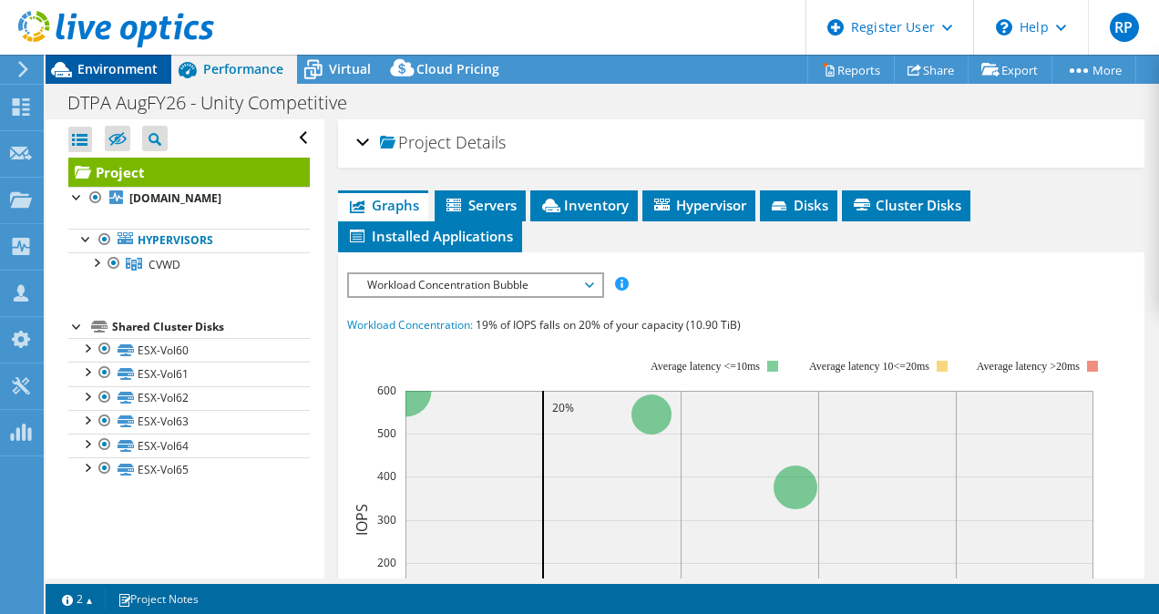
click at [135, 68] on span "Environment" at bounding box center [117, 68] width 80 height 17
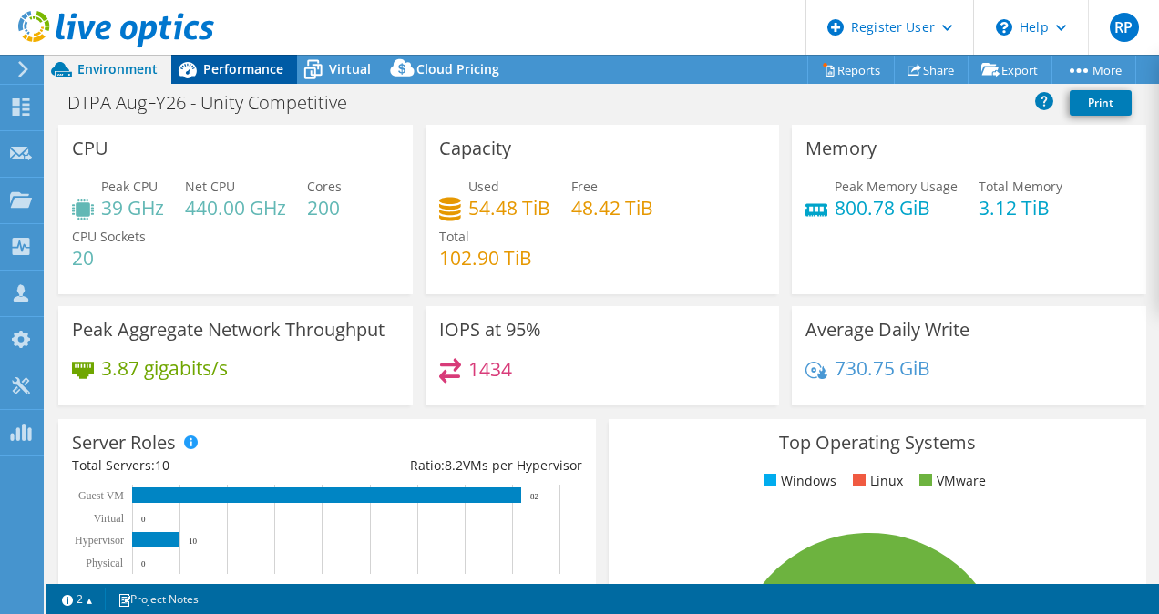
click at [235, 65] on span "Performance" at bounding box center [243, 68] width 80 height 17
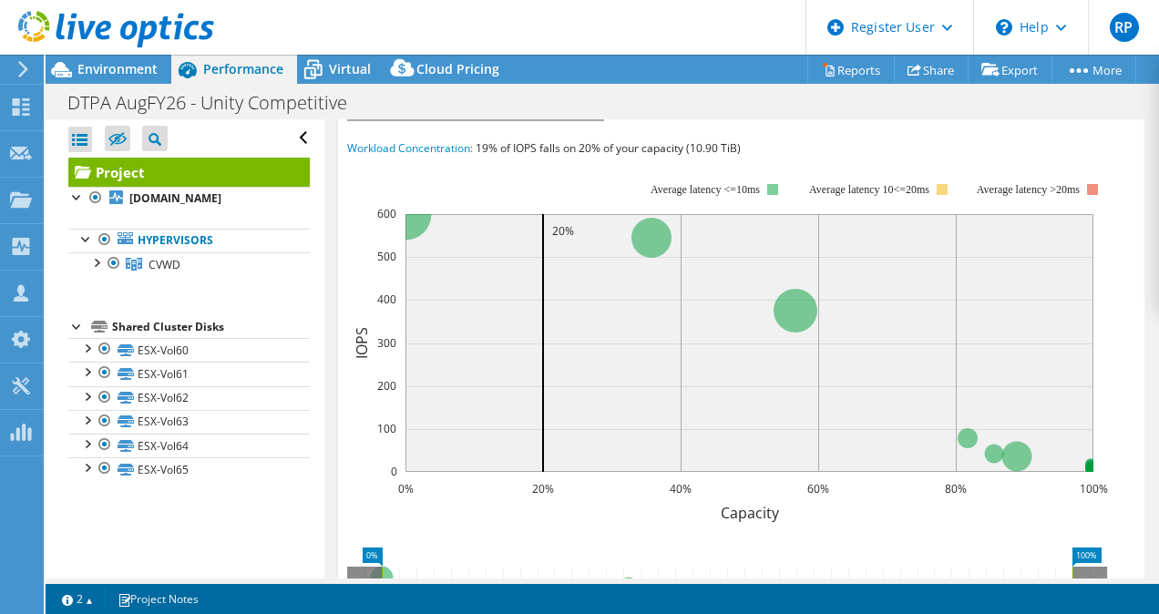
scroll to position [175, 0]
click at [904, 506] on rect at bounding box center [727, 342] width 761 height 364
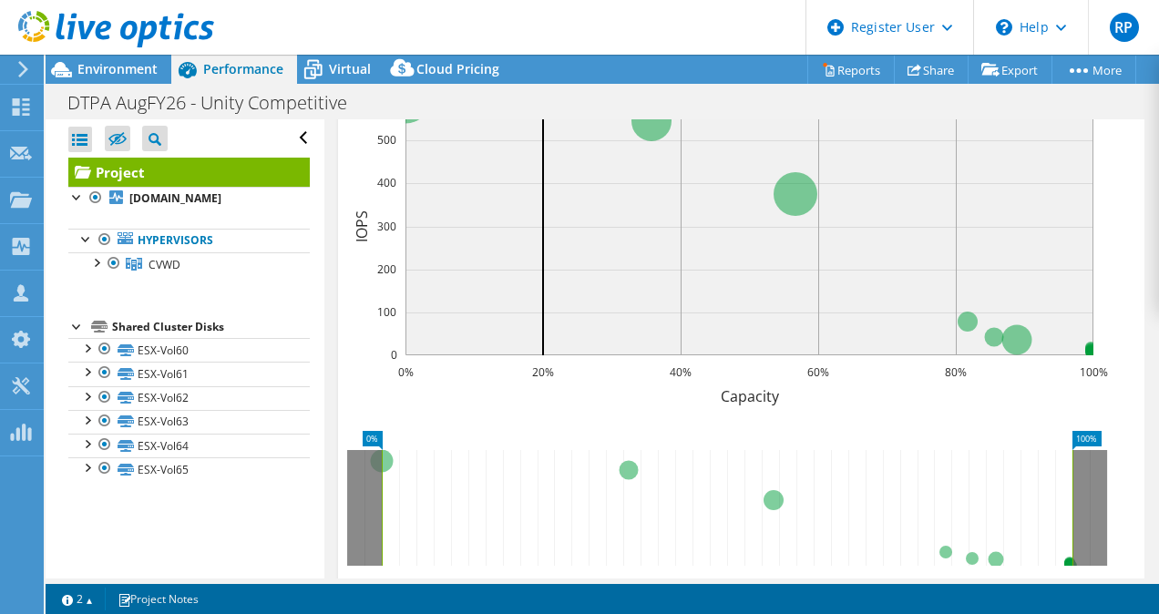
scroll to position [326, 0]
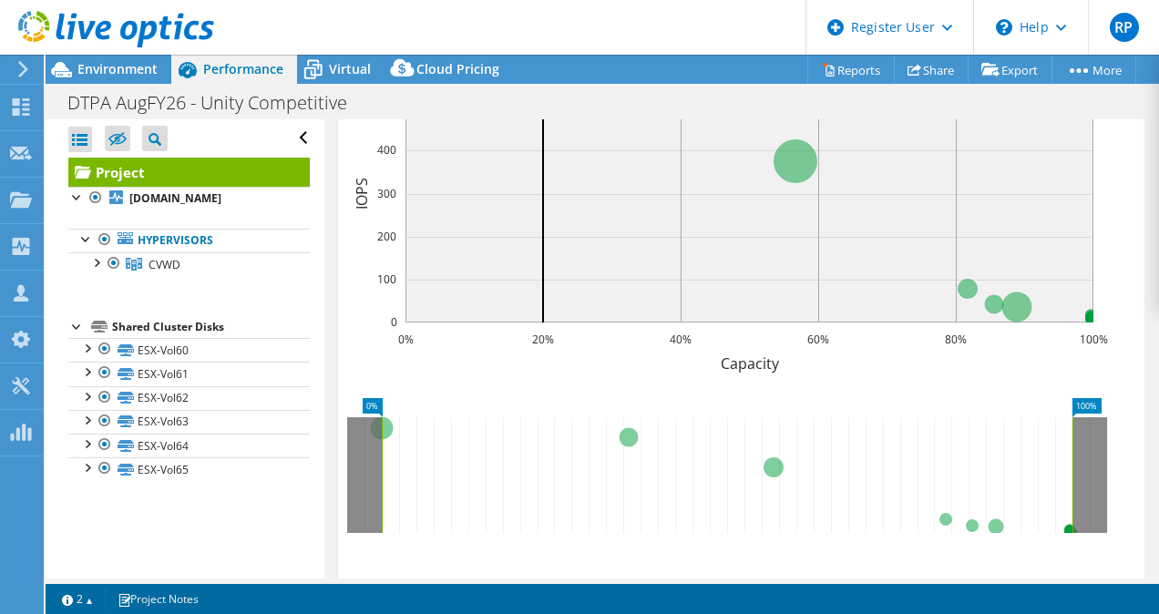
click at [388, 428] on icon at bounding box center [727, 475] width 691 height 116
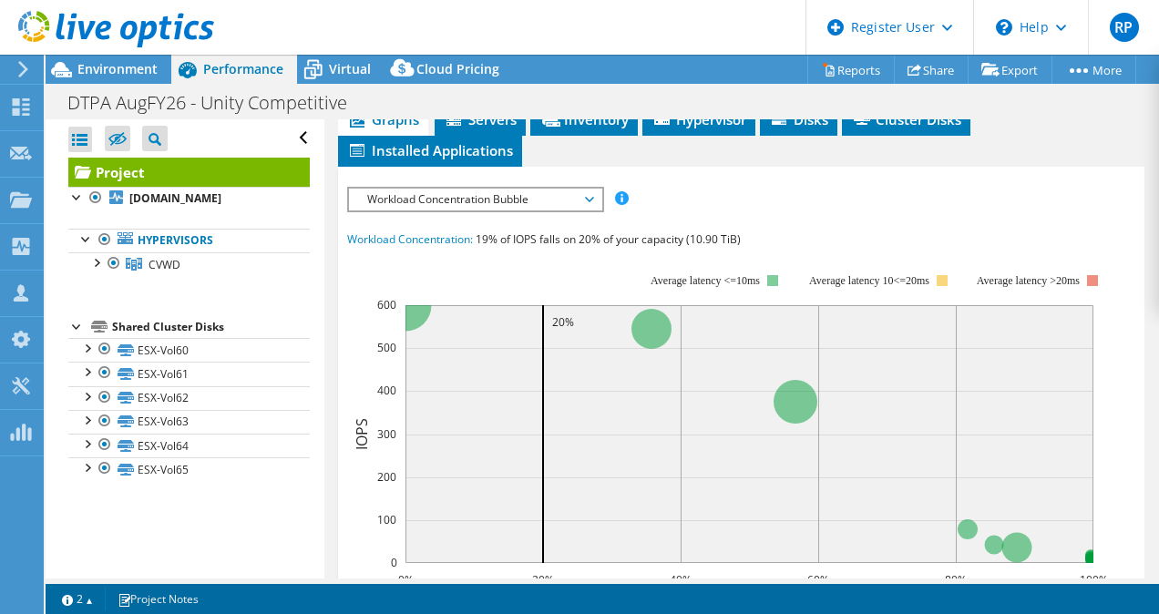
scroll to position [69, 0]
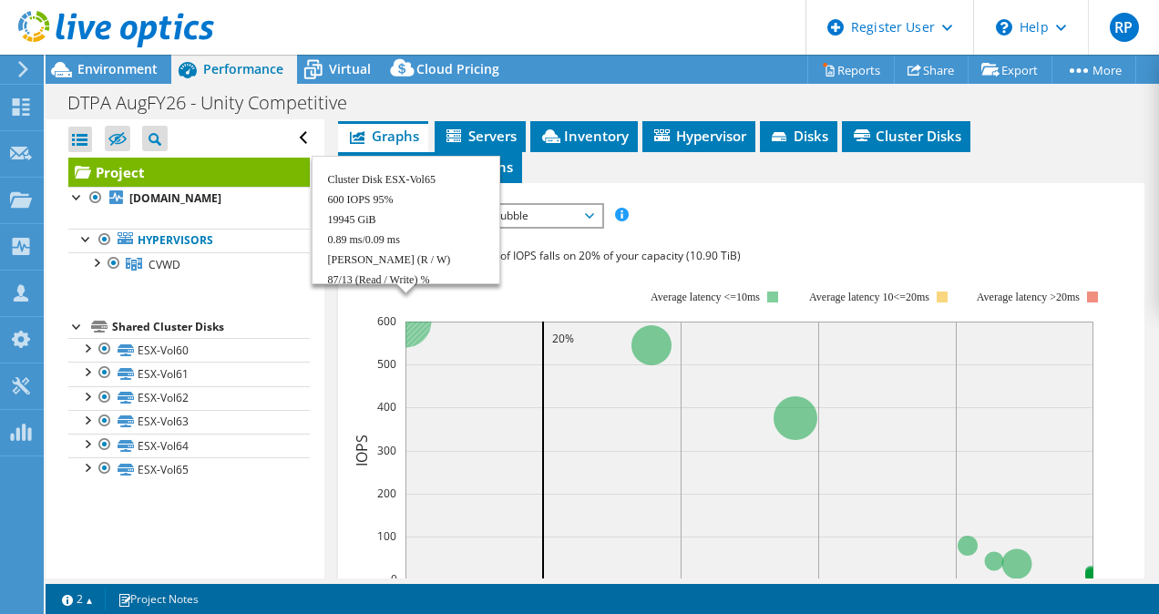
drag, startPoint x: 414, startPoint y: 327, endPoint x: 423, endPoint y: 323, distance: 10.2
click at [423, 323] on circle at bounding box center [405, 321] width 52 height 52
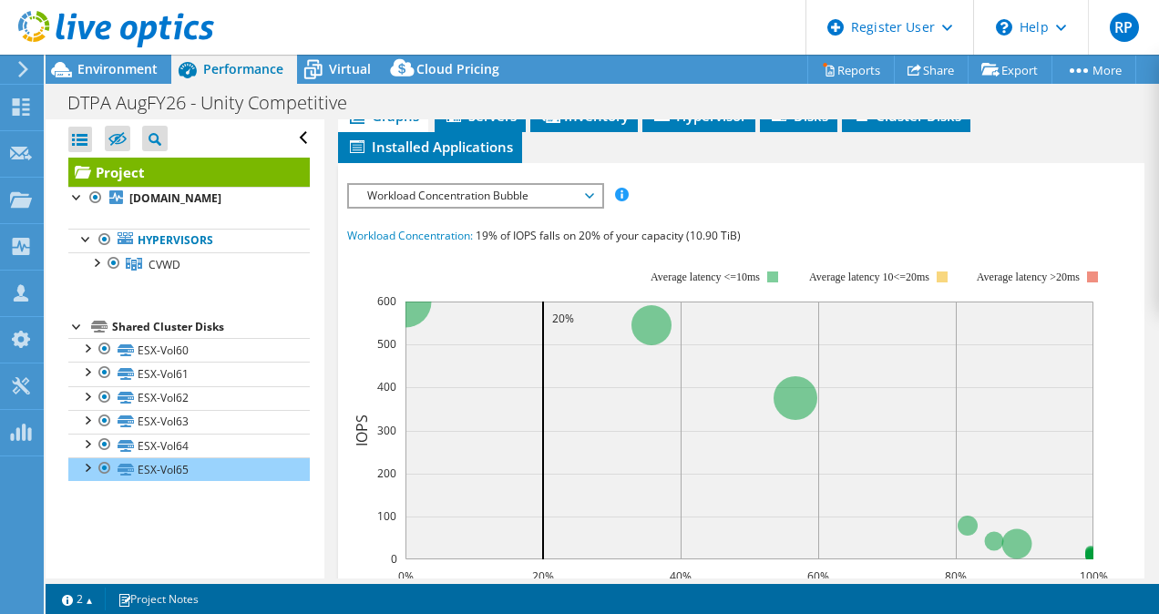
scroll to position [95, 0]
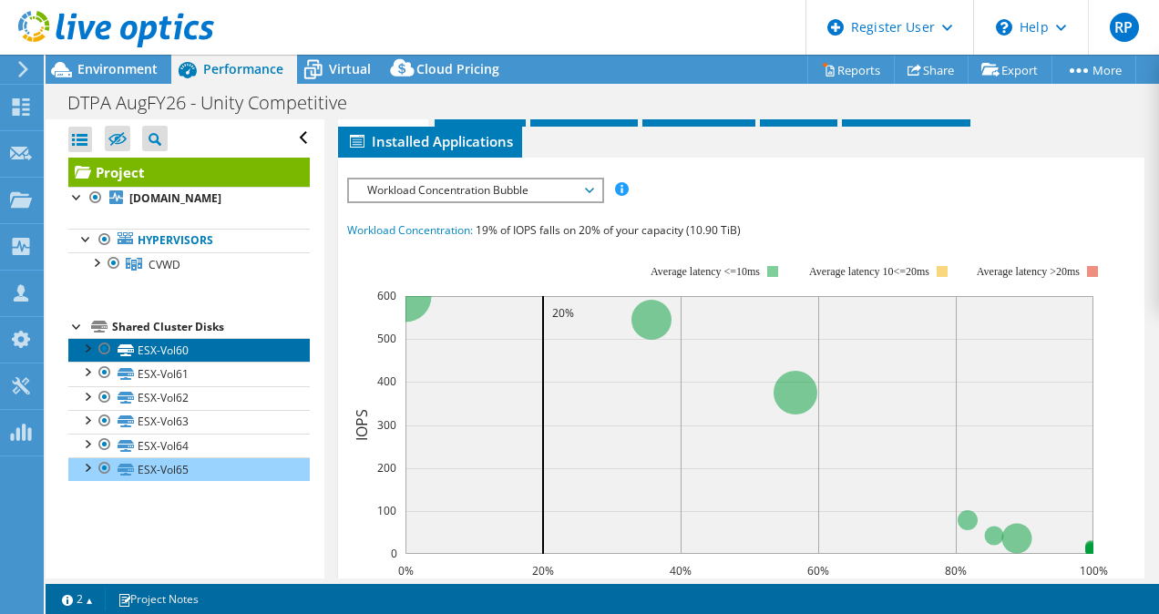
click at [164, 352] on link "ESX-Vol60" at bounding box center [188, 350] width 241 height 24
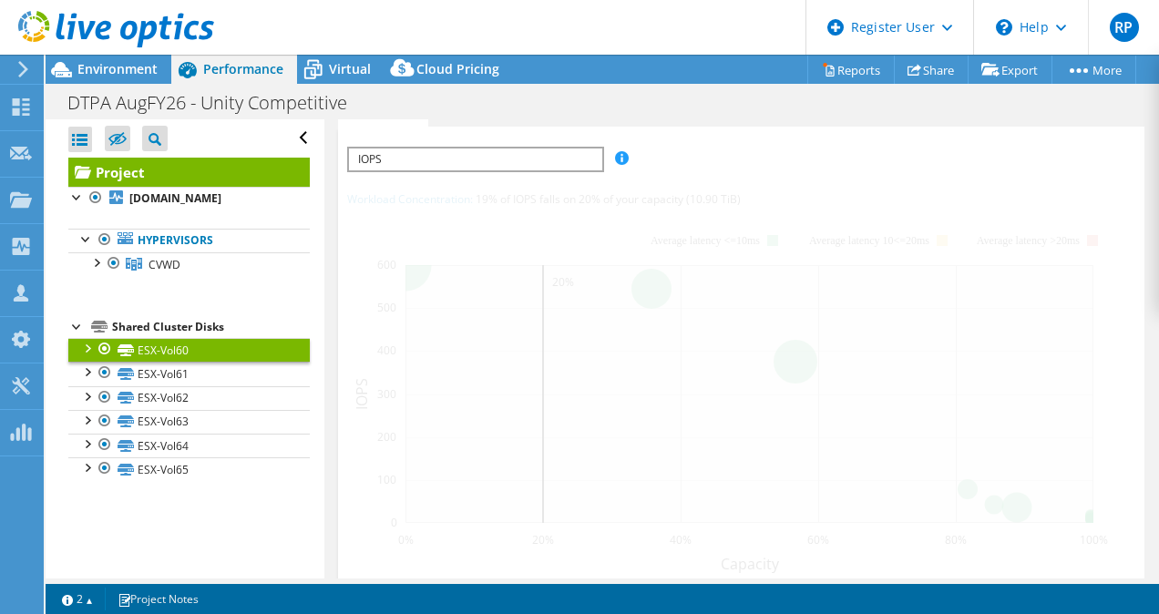
scroll to position [65, 0]
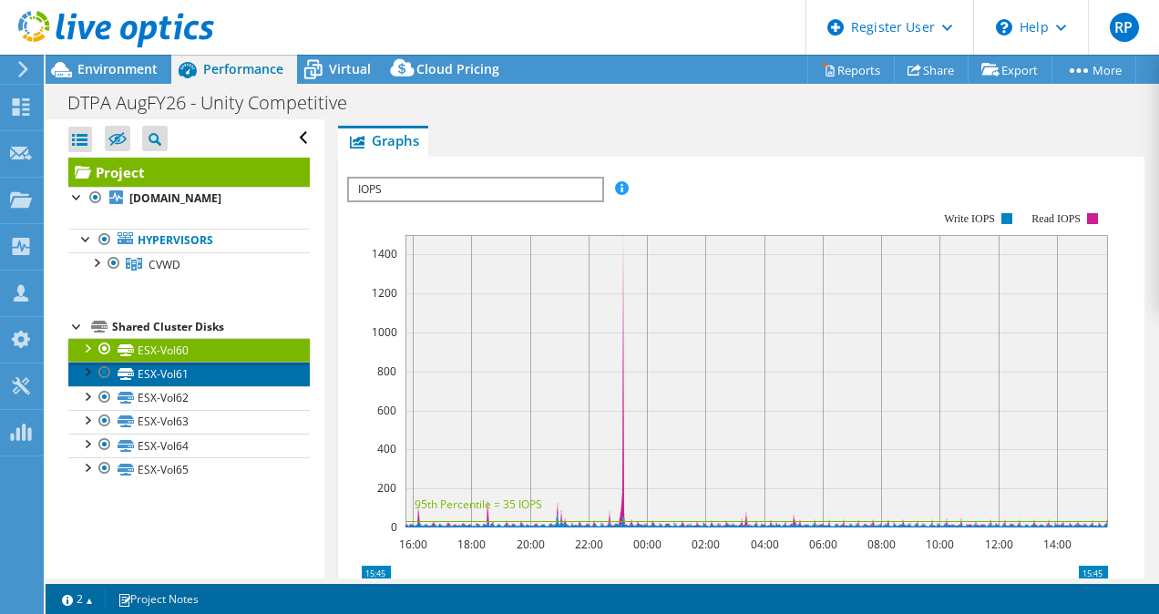
click at [189, 376] on link "ESX-Vol61" at bounding box center [188, 374] width 241 height 24
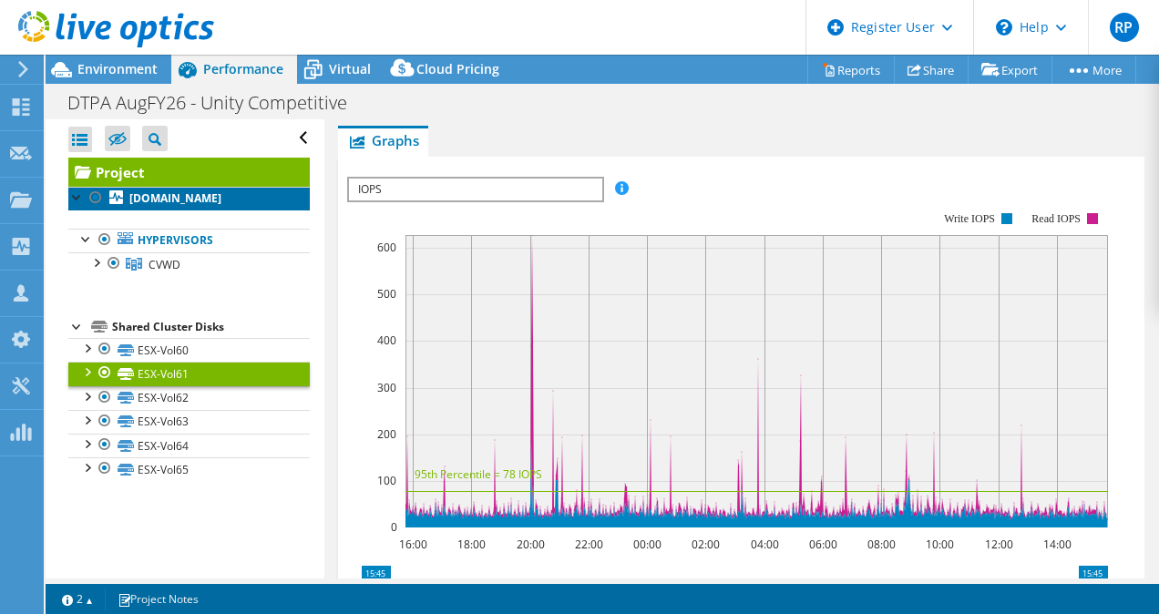
click at [173, 198] on b "[DOMAIN_NAME]" at bounding box center [175, 197] width 92 height 15
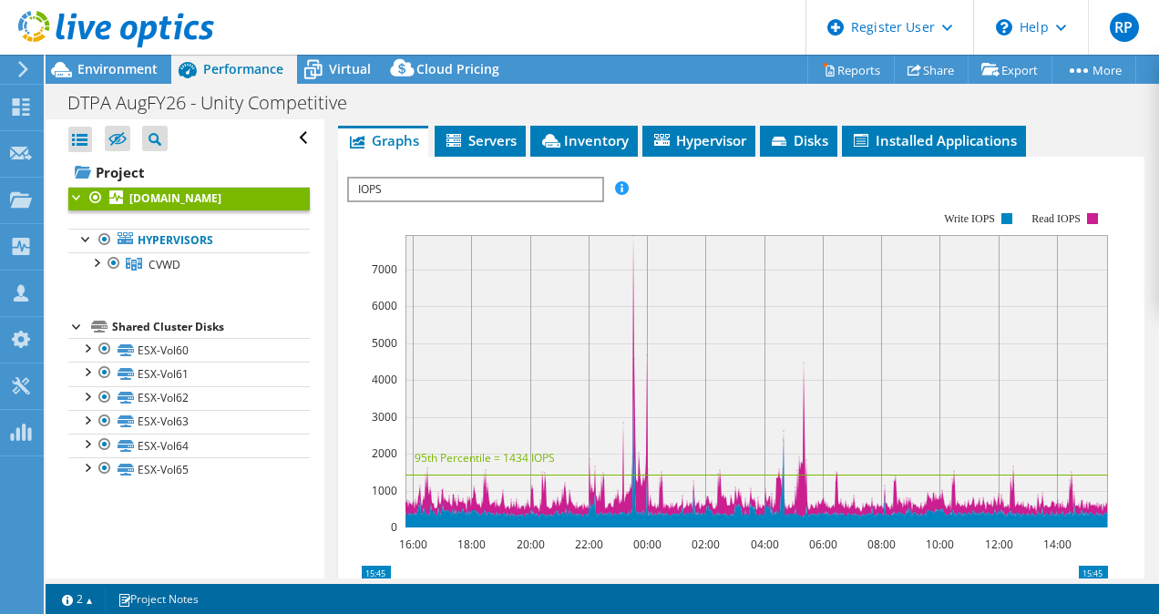
click at [473, 179] on div "IOPS IOPS Disk Throughput IO Size Latency Queue Depth CPU Percentage Memory Pag…" at bounding box center [475, 190] width 257 height 26
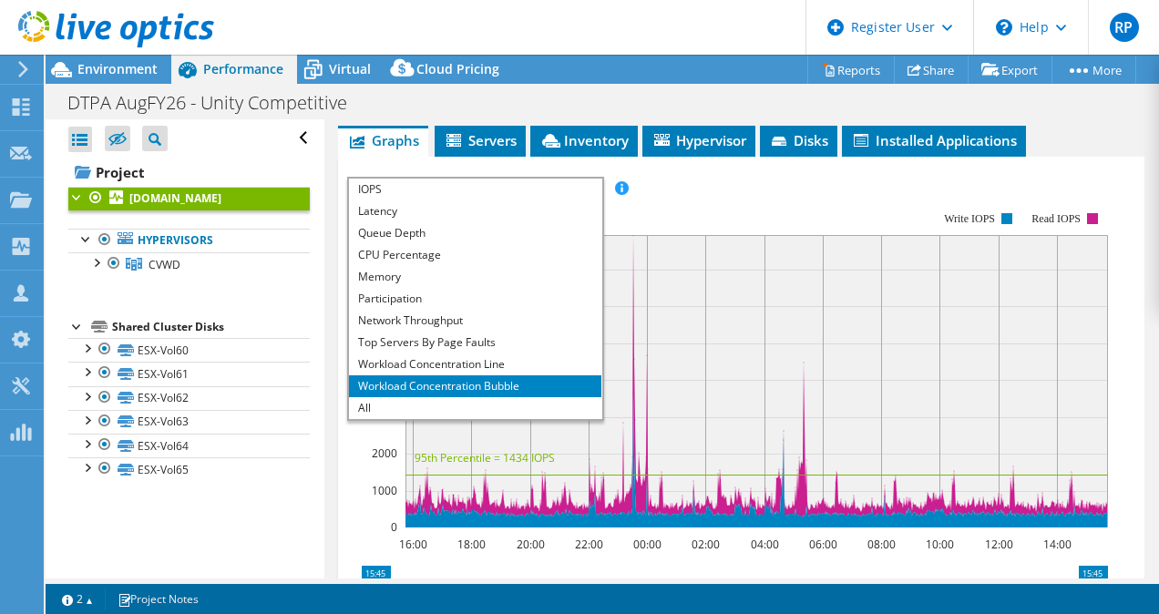
click at [417, 375] on li "Workload Concentration Bubble" at bounding box center [475, 386] width 252 height 22
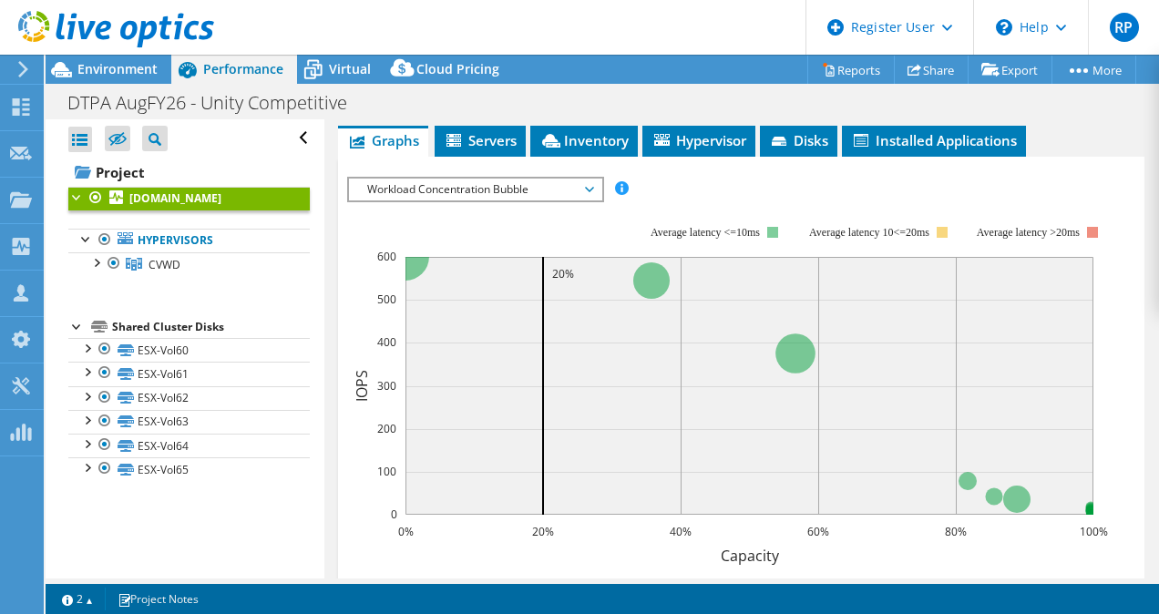
scroll to position [143, 0]
